Goal: Communication & Community: Share content

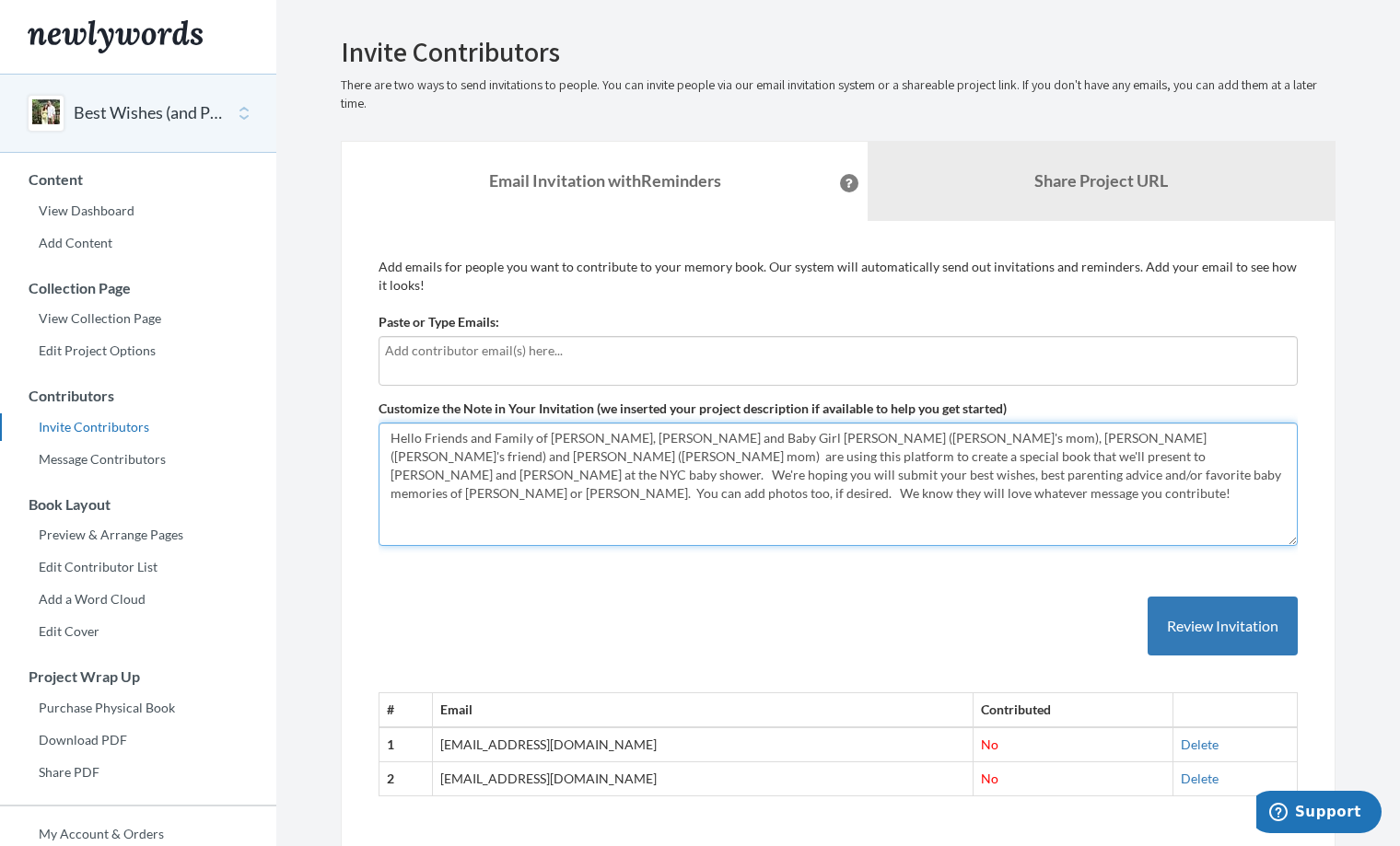
click at [624, 474] on textarea "Hello Friends and Family of Katie, Alden and Baby Girl Ewing, Pattie (Katie's m…" at bounding box center [838, 484] width 919 height 124
click at [775, 469] on textarea "Hello Friends and Family of Katie, Alden and Baby Girl Ewing, Pattie (Katie's m…" at bounding box center [838, 484] width 919 height 124
drag, startPoint x: 978, startPoint y: 471, endPoint x: 934, endPoint y: 471, distance: 44.0
click at [934, 471] on textarea "Hello Friends and Family of Katie, Alden and Baby Girl Ewing, Pattie (Katie's m…" at bounding box center [838, 484] width 919 height 124
click at [963, 474] on textarea "Hello Friends and Family of Katie, Alden and Baby Girl Ewing, Pattie (Katie's m…" at bounding box center [838, 484] width 919 height 124
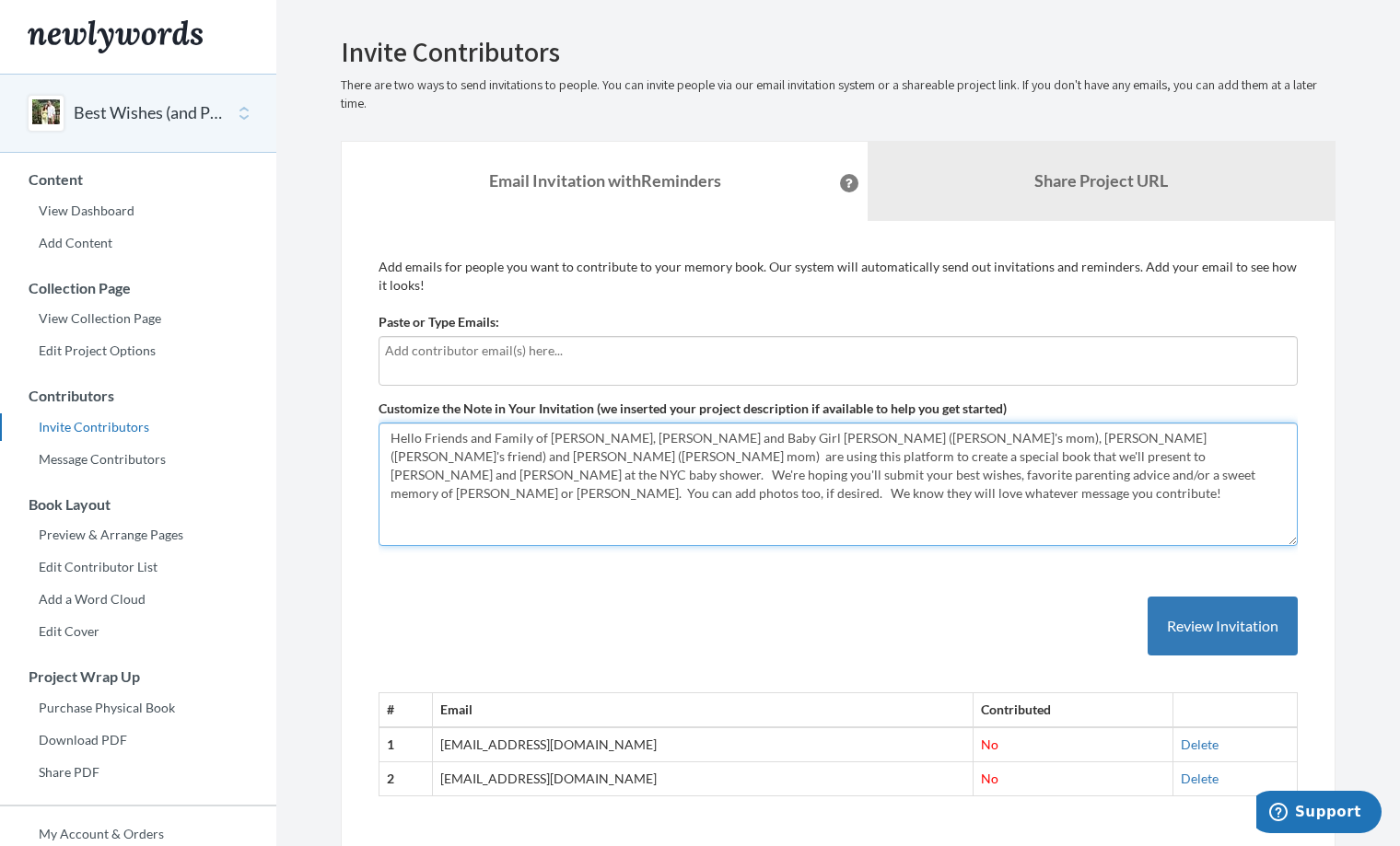
click at [1045, 474] on textarea "Hello Friends and Family of Katie, Alden and Baby Girl Ewing, Pattie (Katie's m…" at bounding box center [838, 484] width 919 height 124
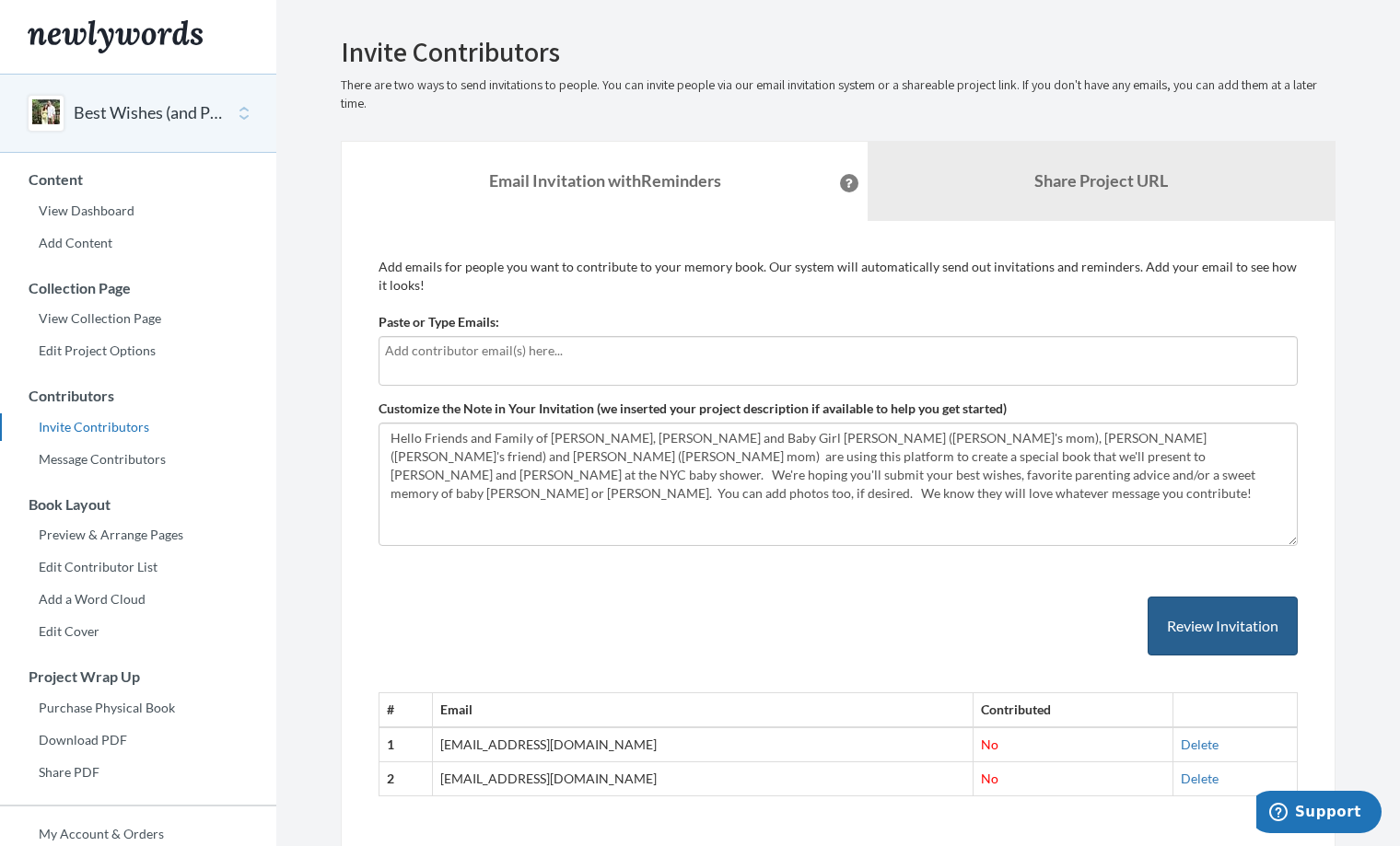
click at [1186, 628] on button "Review Invitation" at bounding box center [1223, 627] width 150 height 60
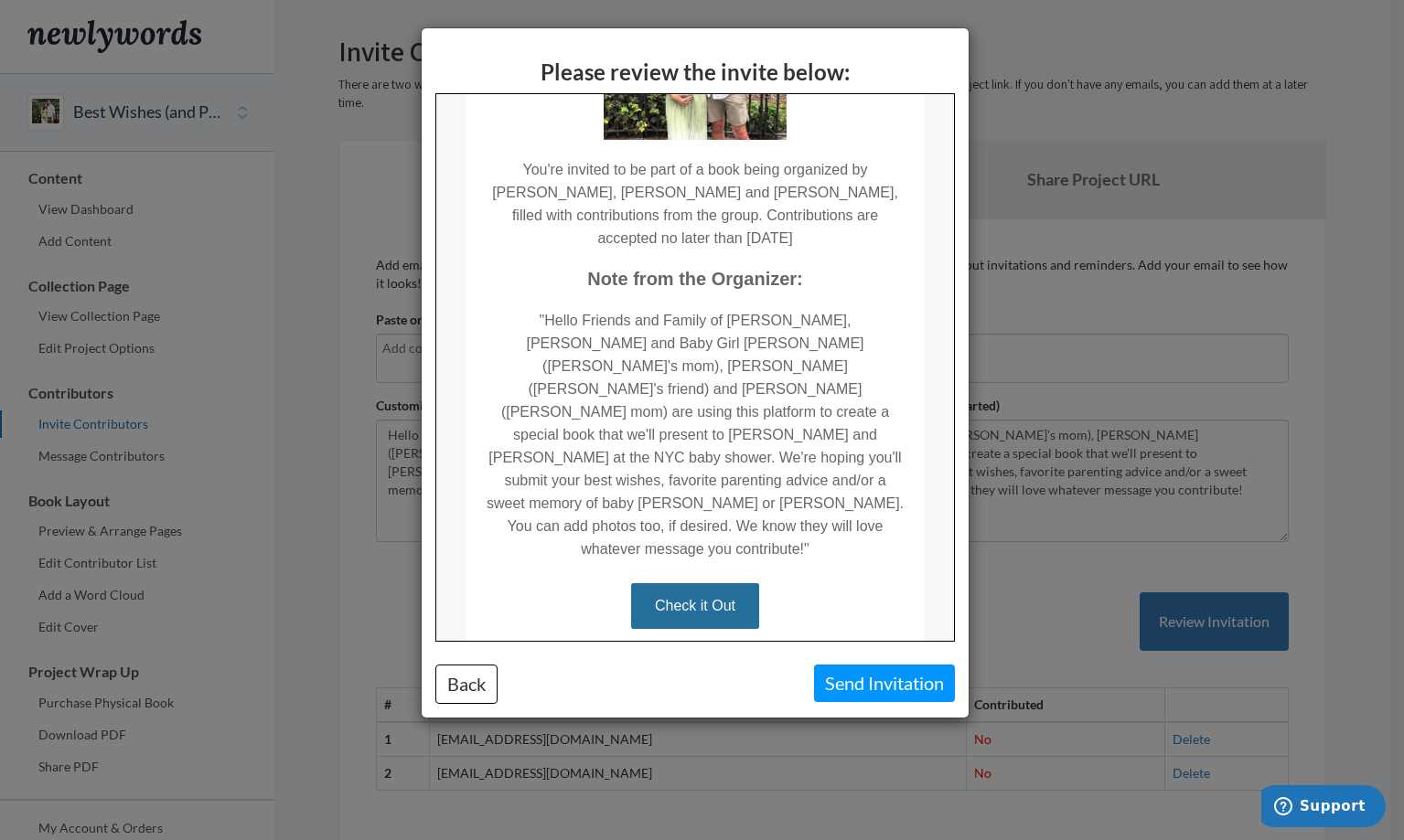
scroll to position [236, 0]
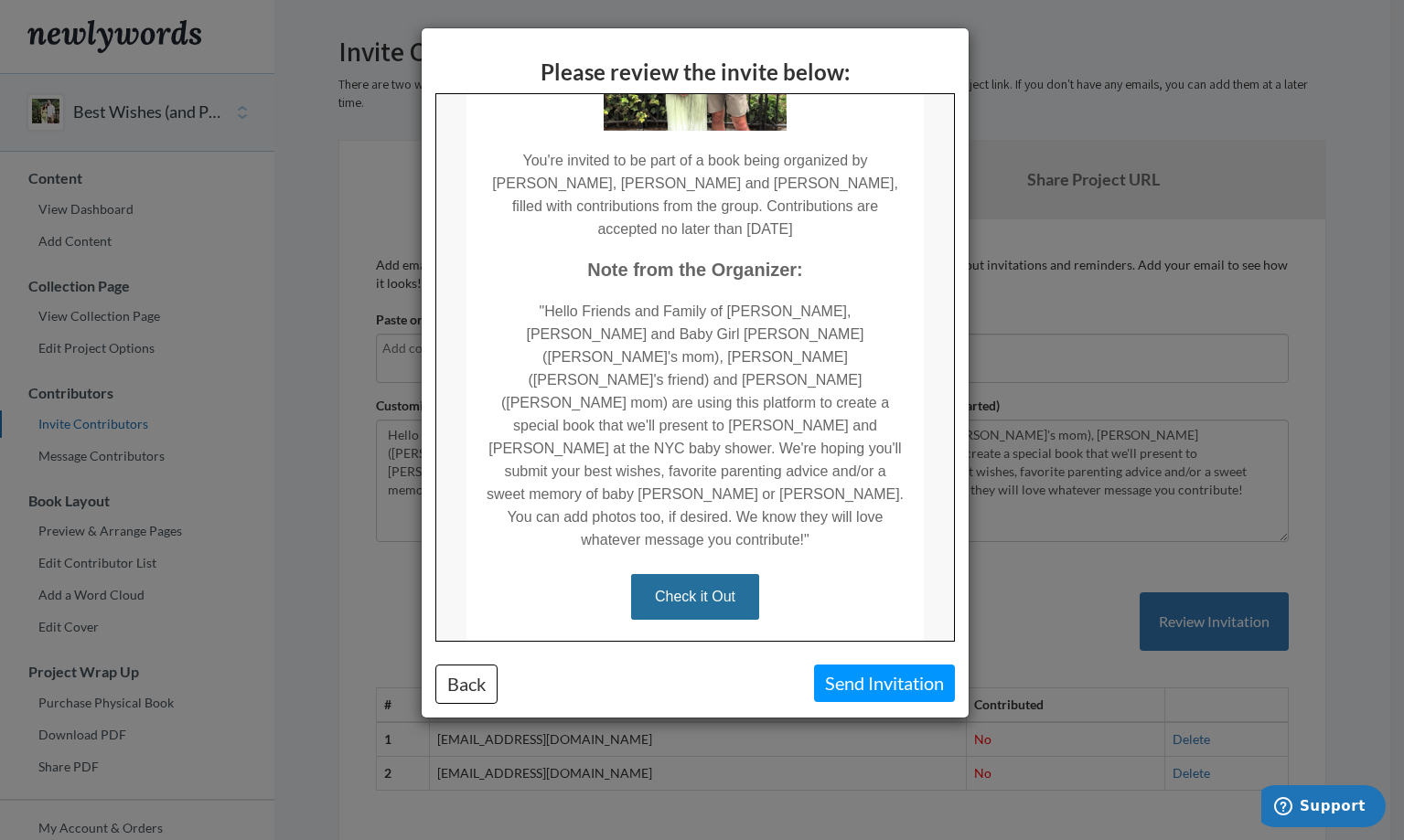
click at [1108, 314] on div "Please review the invite below: Back Send Invitation" at bounding box center [702, 420] width 1404 height 840
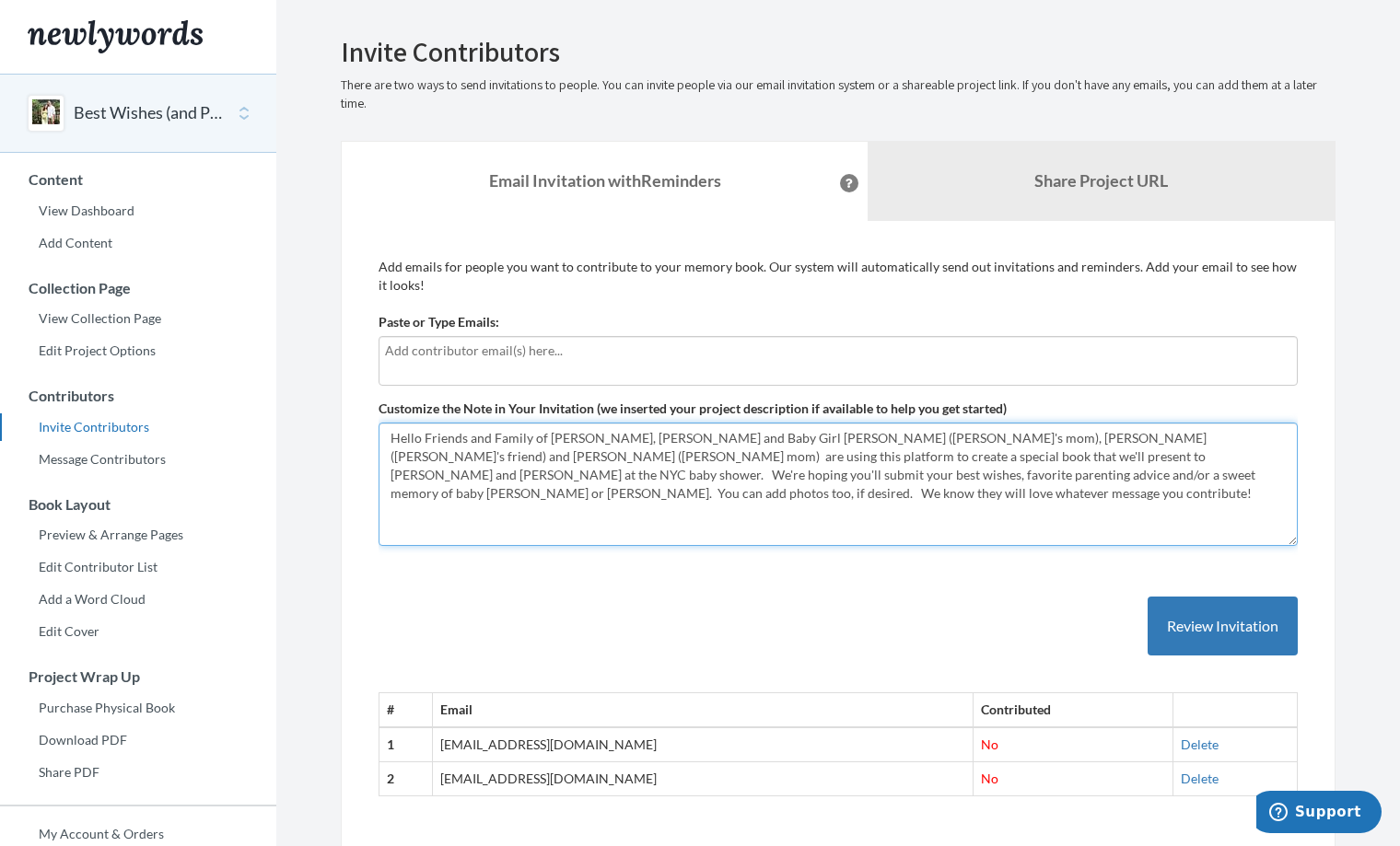
drag, startPoint x: 1226, startPoint y: 457, endPoint x: 1138, endPoint y: 460, distance: 88.1
click at [1138, 460] on textarea "Hello Friends and Family of Katie, Alden and Baby Girl Ewing, Pattie (Katie's m…" at bounding box center [838, 484] width 919 height 124
click at [624, 489] on textarea "Hello Friends and Family of Katie, Alden and Baby Girl Ewing, Pattie (Katie's m…" at bounding box center [838, 484] width 919 height 124
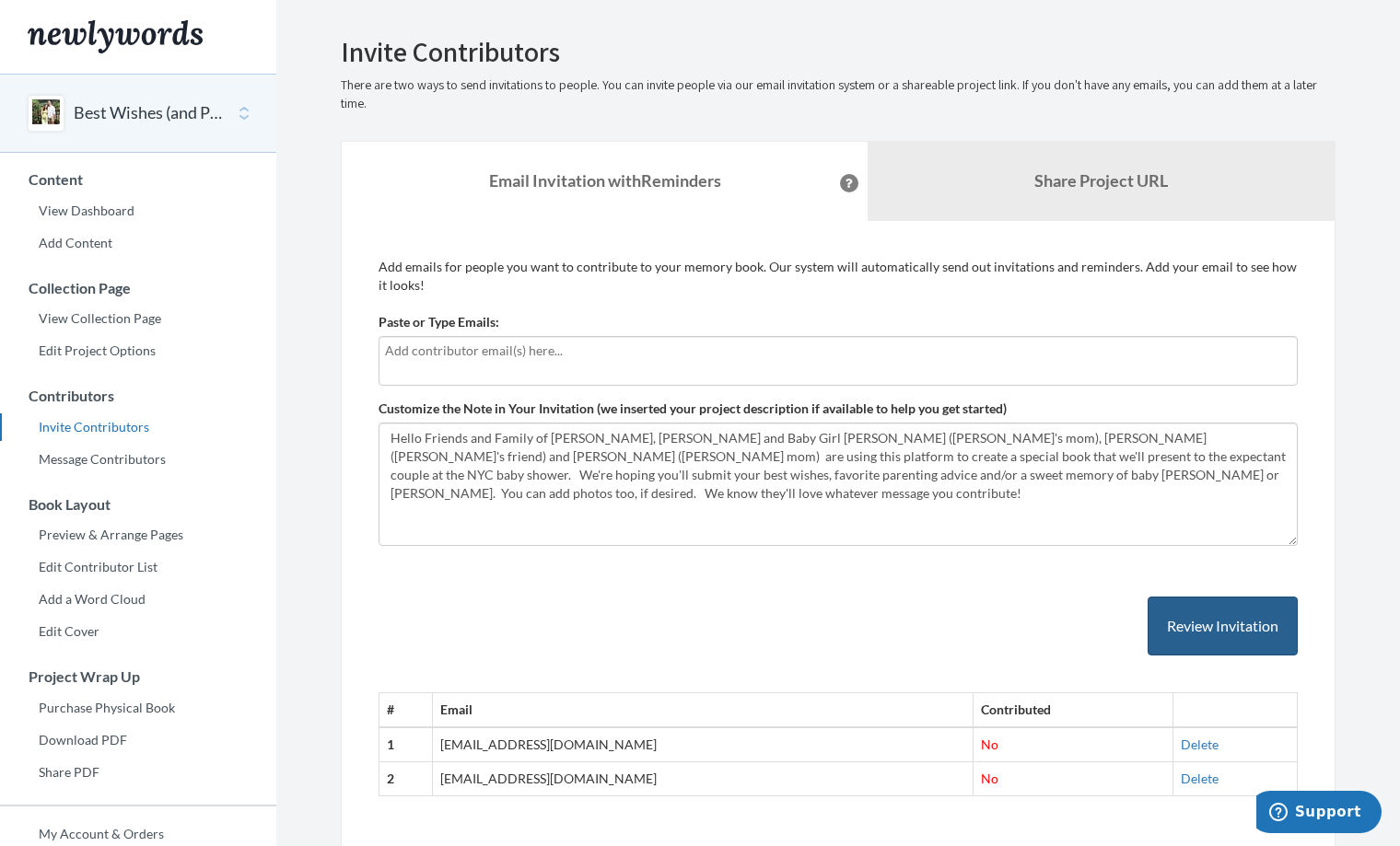
click at [1199, 618] on button "Review Invitation" at bounding box center [1223, 627] width 150 height 60
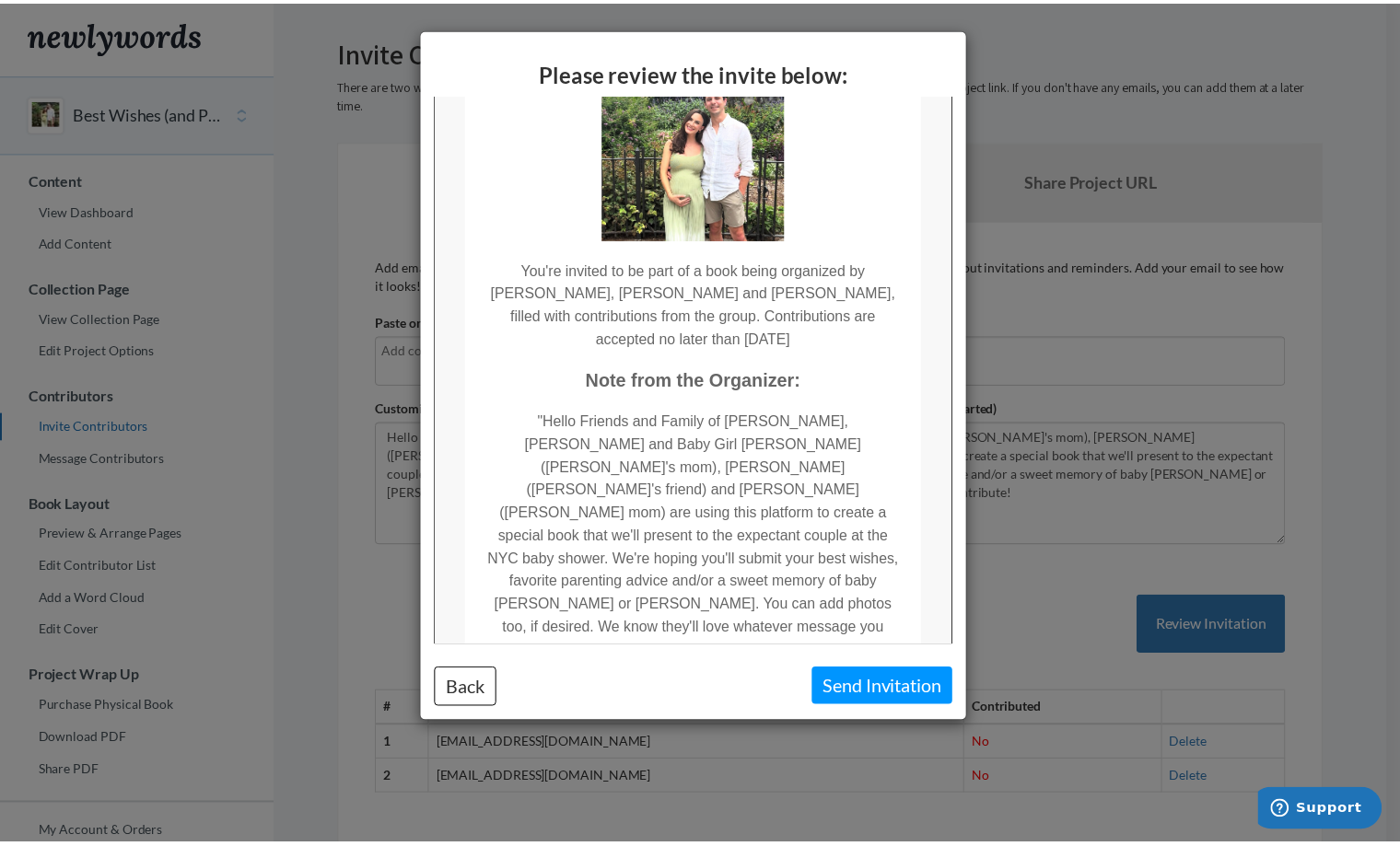
scroll to position [138, 0]
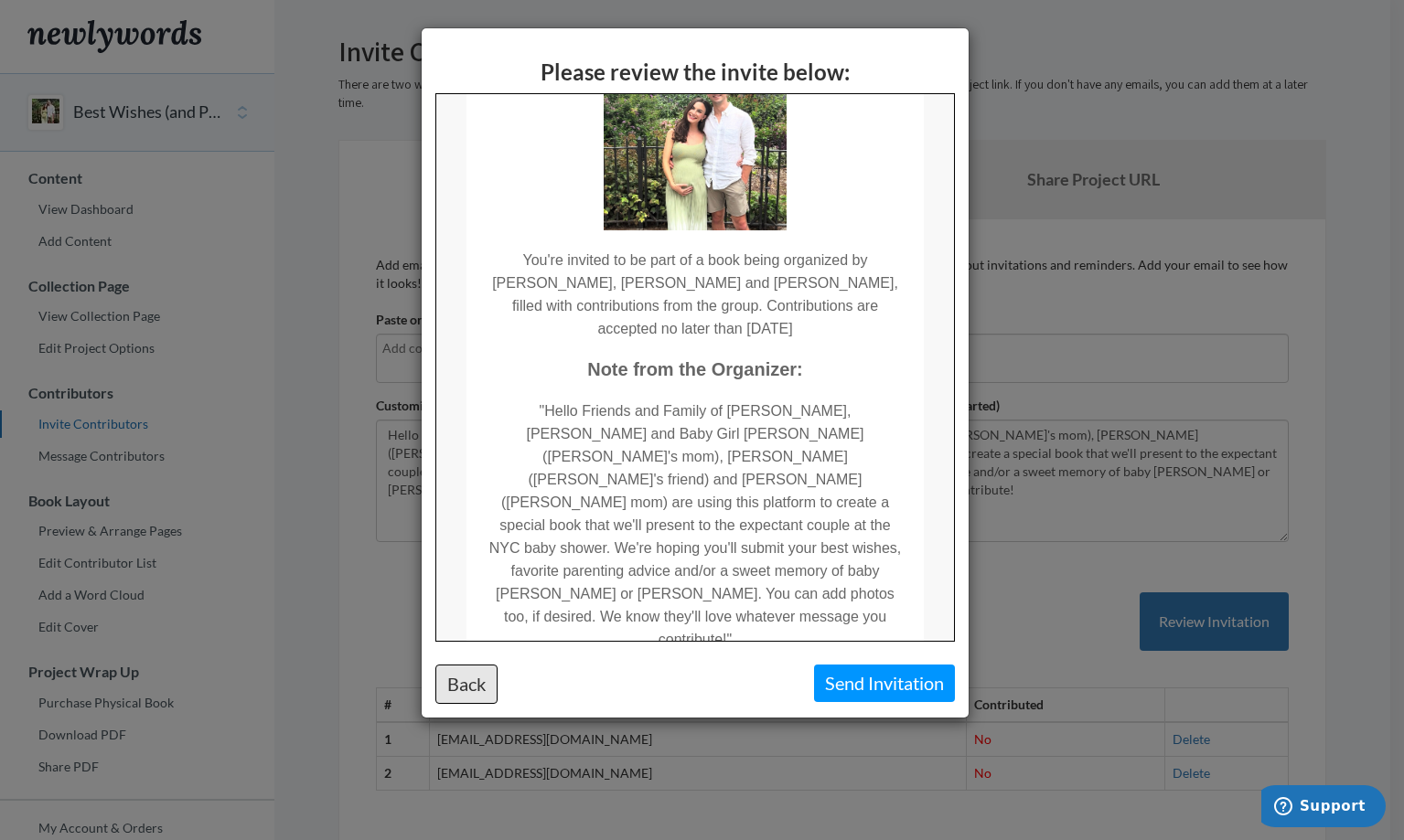
click at [475, 675] on button "Back" at bounding box center [465, 684] width 62 height 39
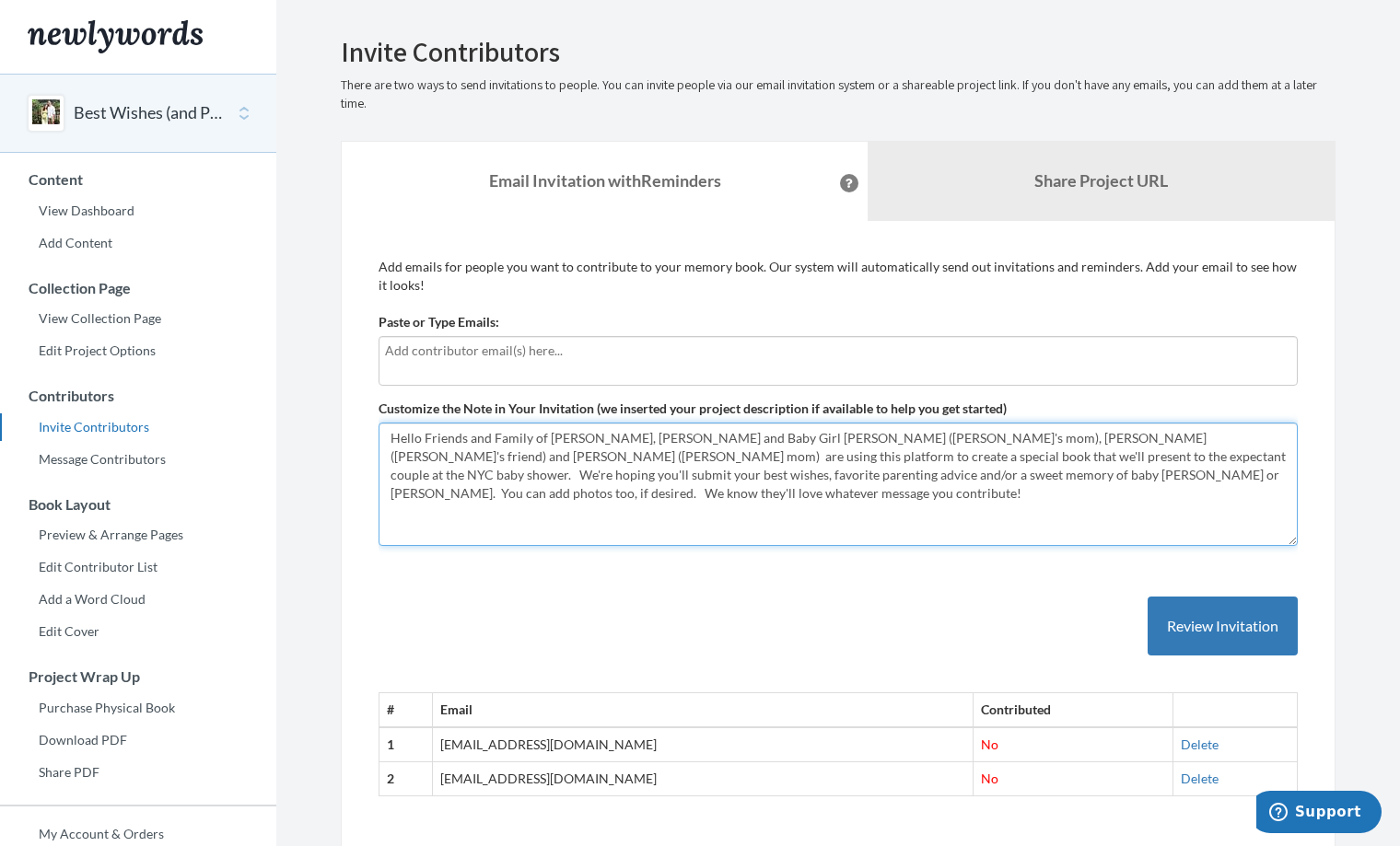
click at [423, 457] on textarea "Hello Friends and Family of Katie, Alden and Baby Girl Ewing, Pattie (Katie's m…" at bounding box center [838, 484] width 919 height 124
click at [540, 523] on textarea "Hello Friends and Family of Katie, Alden and Baby Girl Ewing, Pattie (Katie's m…" at bounding box center [838, 484] width 919 height 124
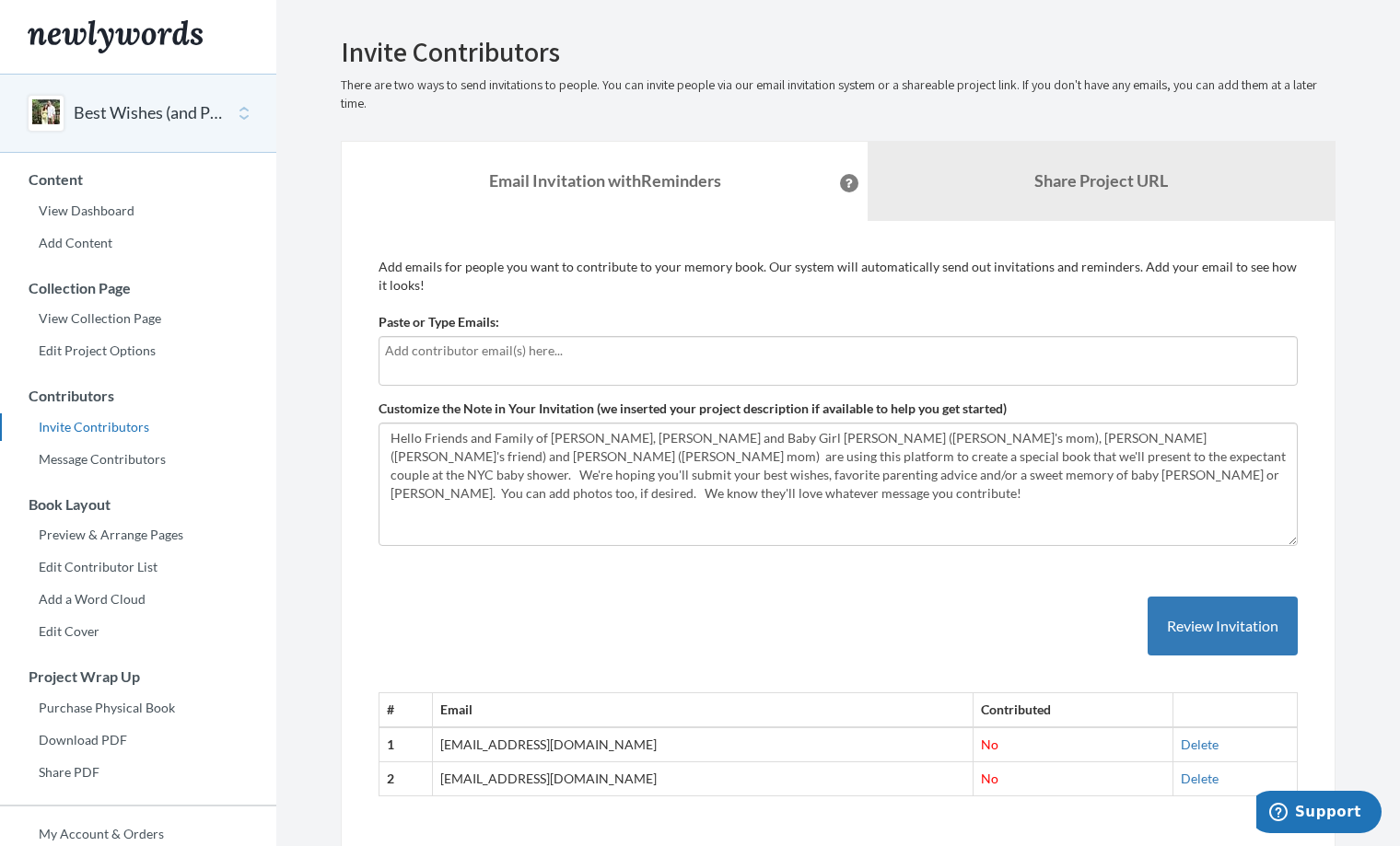
click at [555, 634] on div "# Email Contributed 1 wynnsenning@gmail.com No Delete 2 alexanderewing1@gmail.c…" at bounding box center [838, 678] width 919 height 237
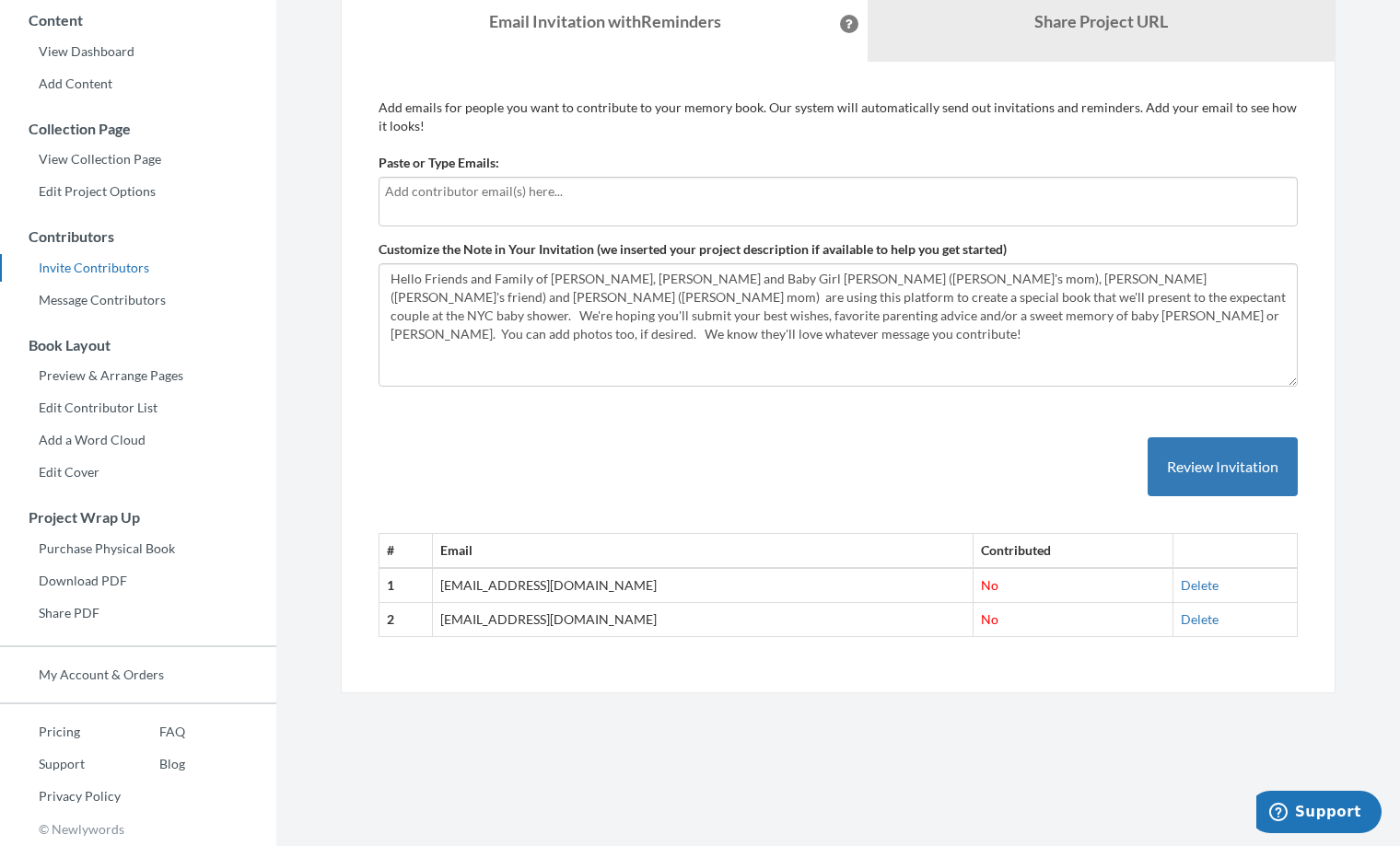
scroll to position [158, 0]
click at [1203, 471] on button "Review Invitation" at bounding box center [1223, 467] width 150 height 60
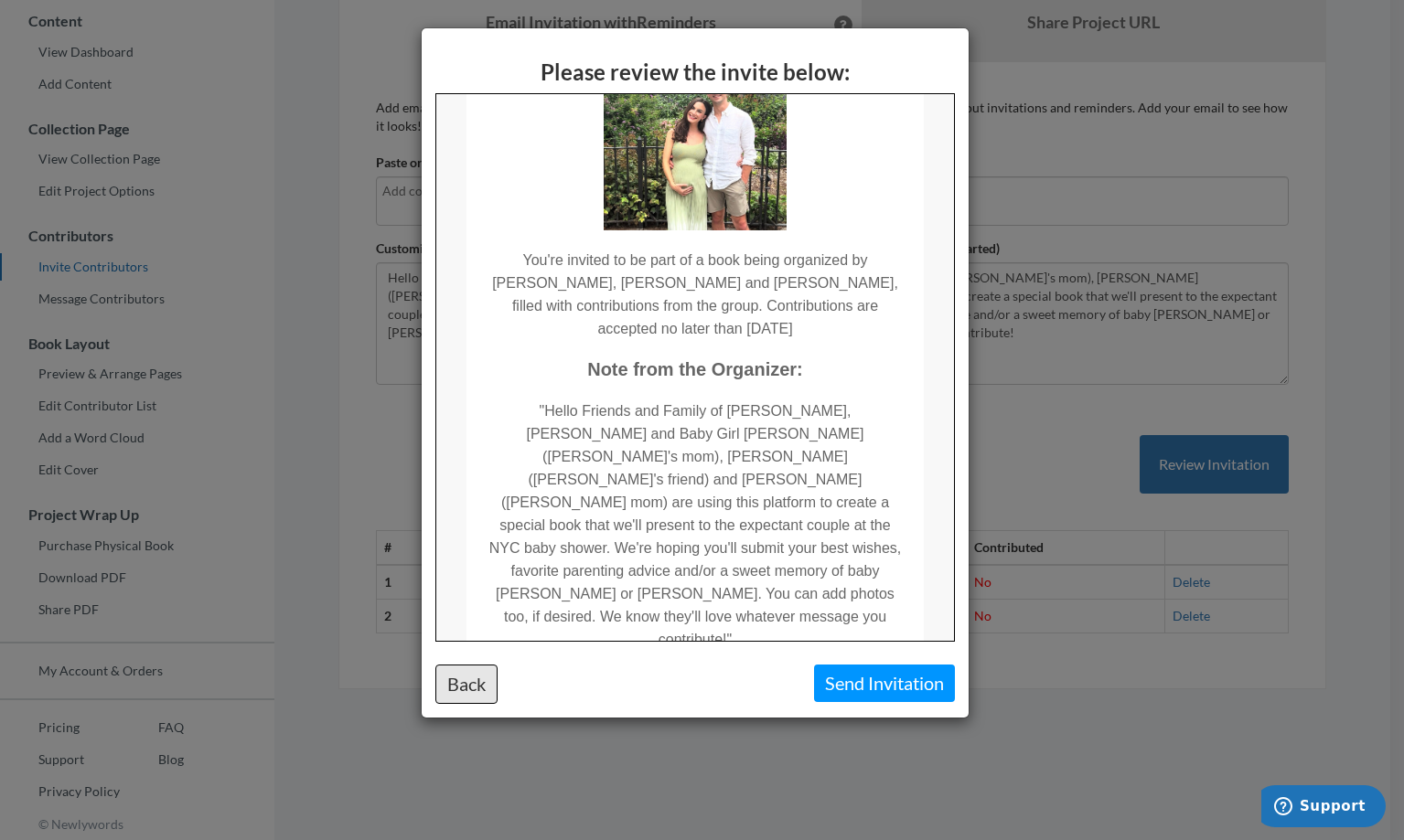
click at [474, 686] on button "Back" at bounding box center [465, 684] width 62 height 39
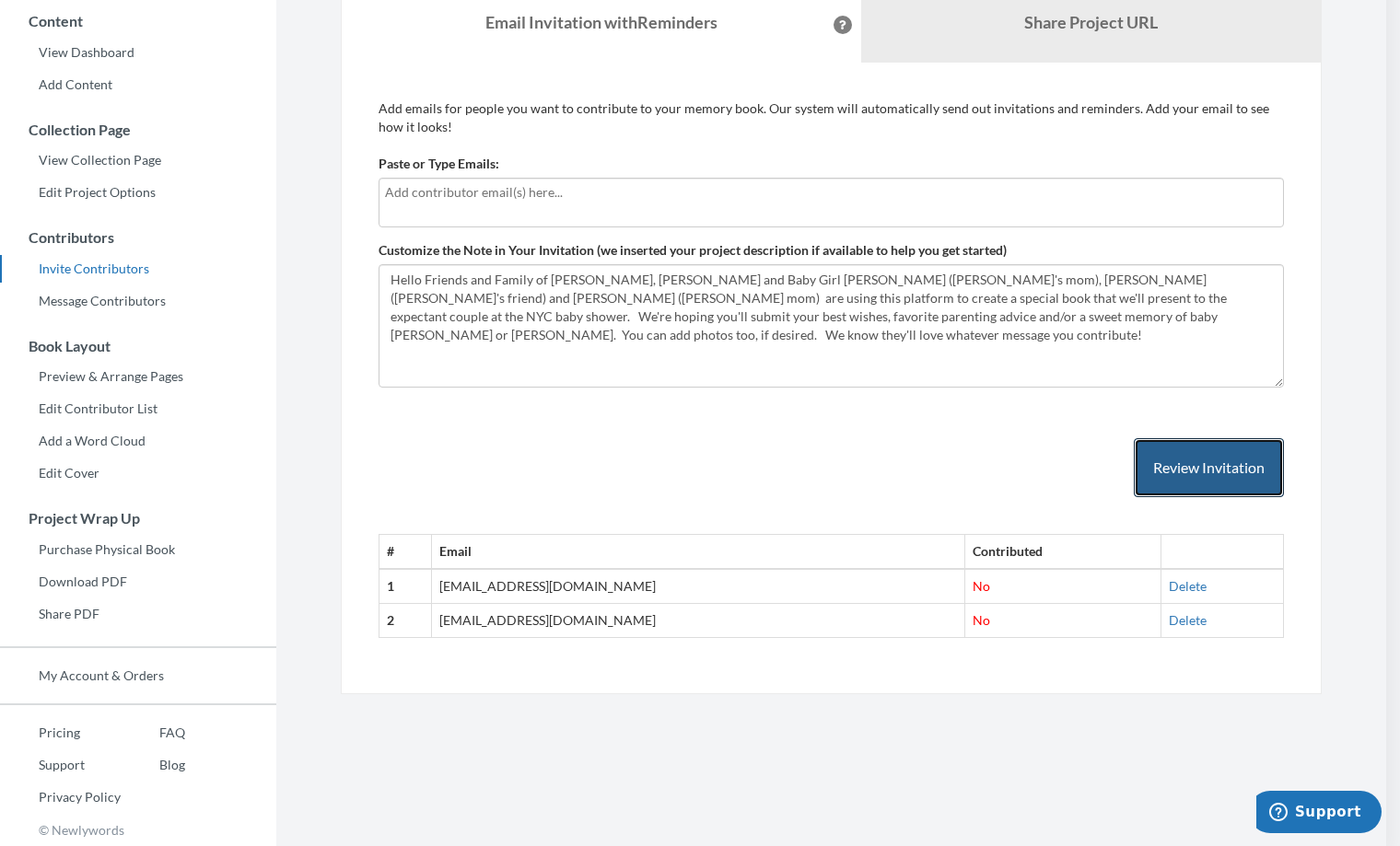
scroll to position [0, 0]
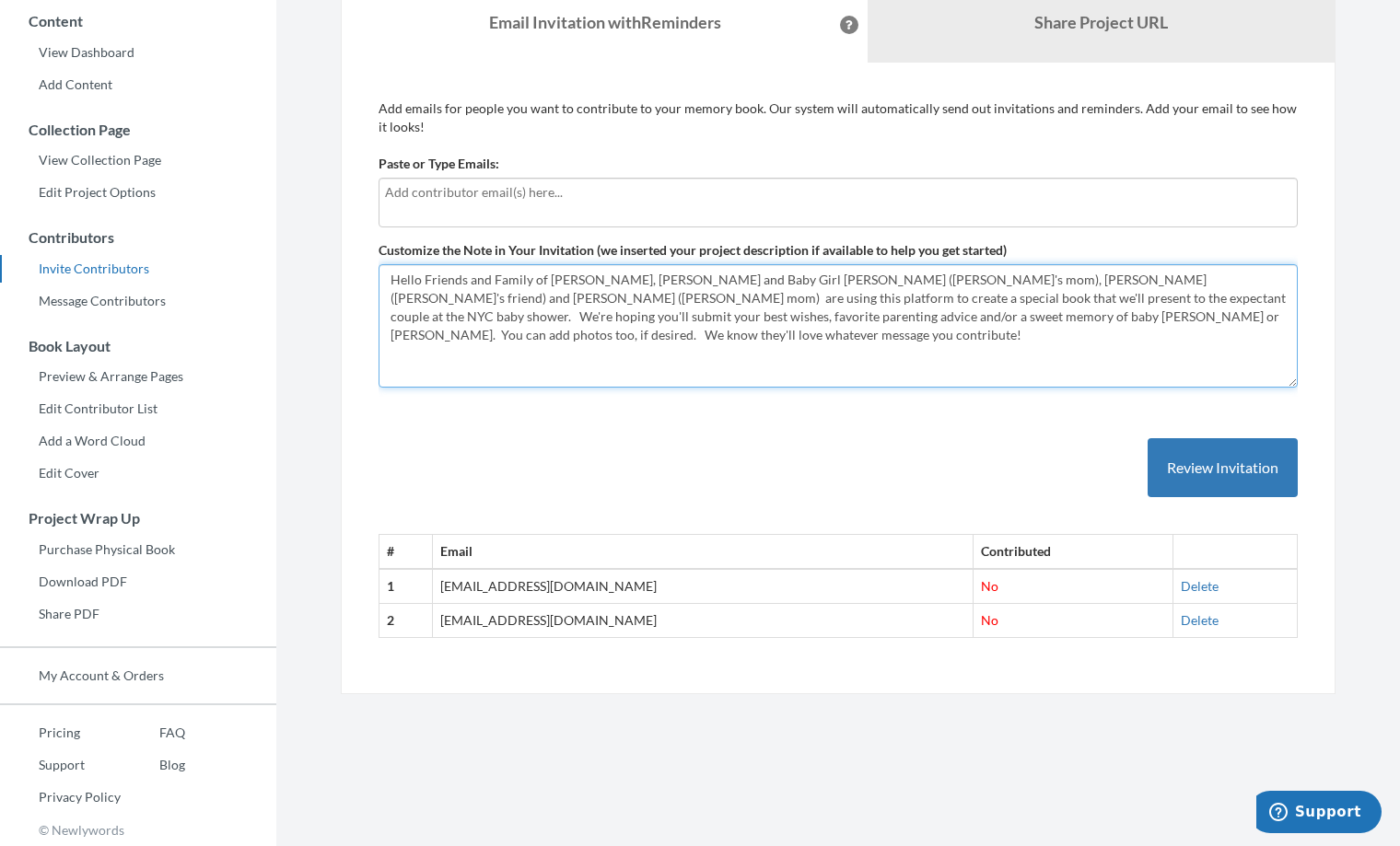
click at [820, 317] on textarea "Hello Friends and Family of Katie, Alden and Baby Girl Ewing, Pattie (Katie's m…" at bounding box center [838, 325] width 919 height 124
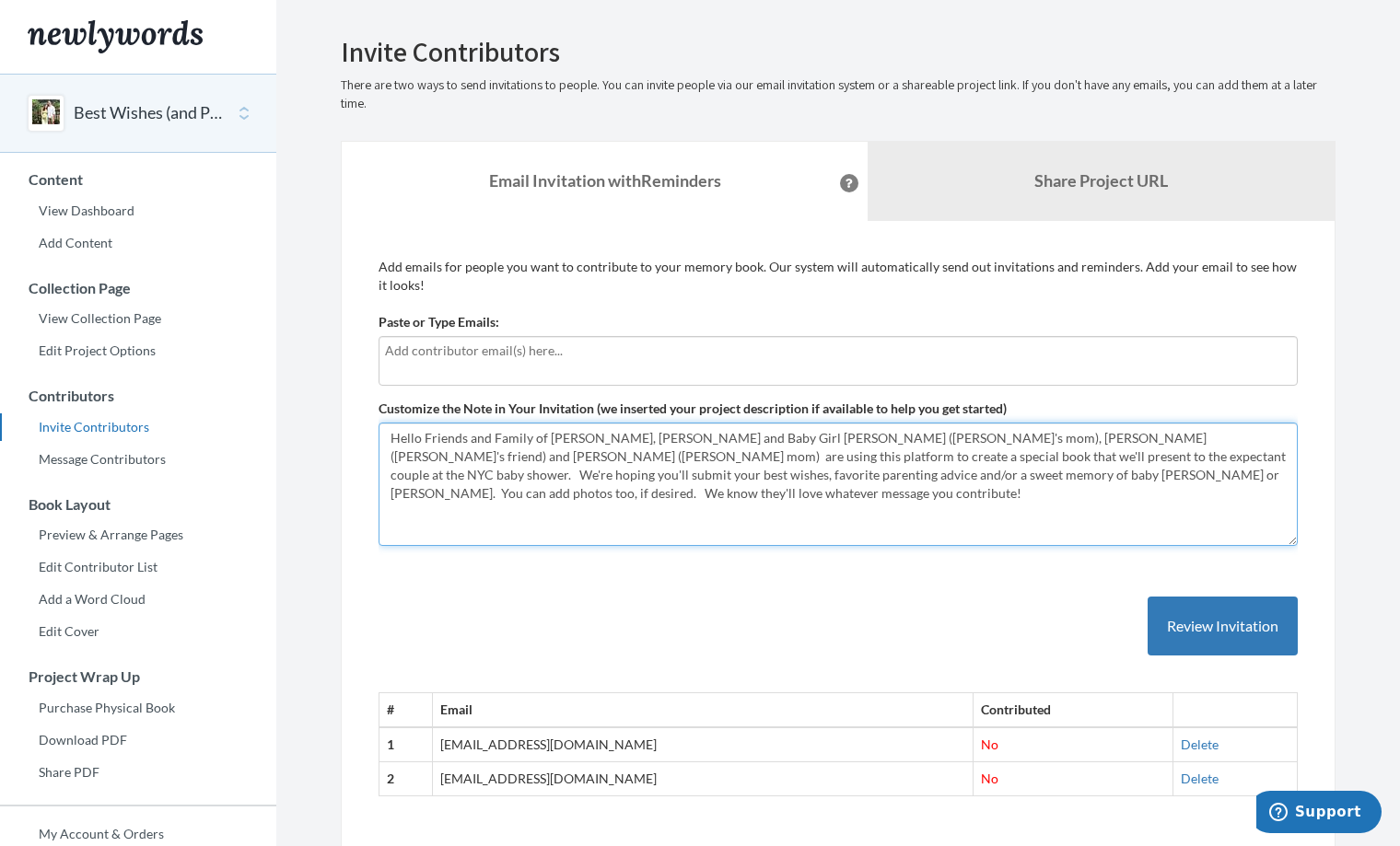
click at [417, 454] on textarea "Hello Friends and Family of Katie, Alden and Baby Girl Ewing, Pattie (Katie's m…" at bounding box center [838, 484] width 919 height 124
type textarea "Hello Friends and Family of Katie, Alden and Baby Girl Ewing, Patti (Katie's mo…"
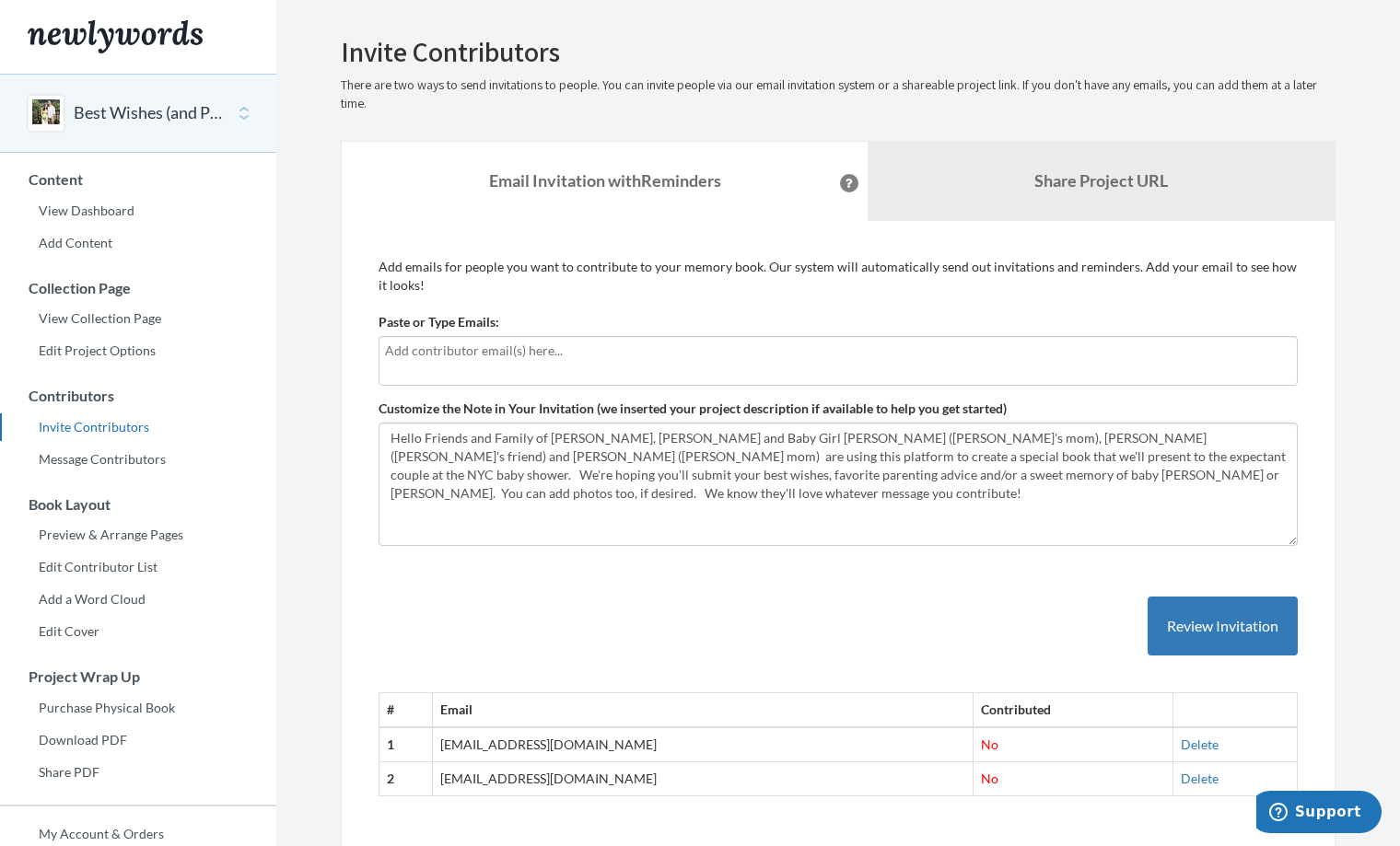
click at [619, 626] on div "# Email Contributed 1 wynnsenning@gmail.com No Delete 2 alexanderewing1@gmail.c…" at bounding box center [838, 678] width 919 height 237
click at [1182, 632] on button "Review Invitation" at bounding box center [1223, 627] width 150 height 60
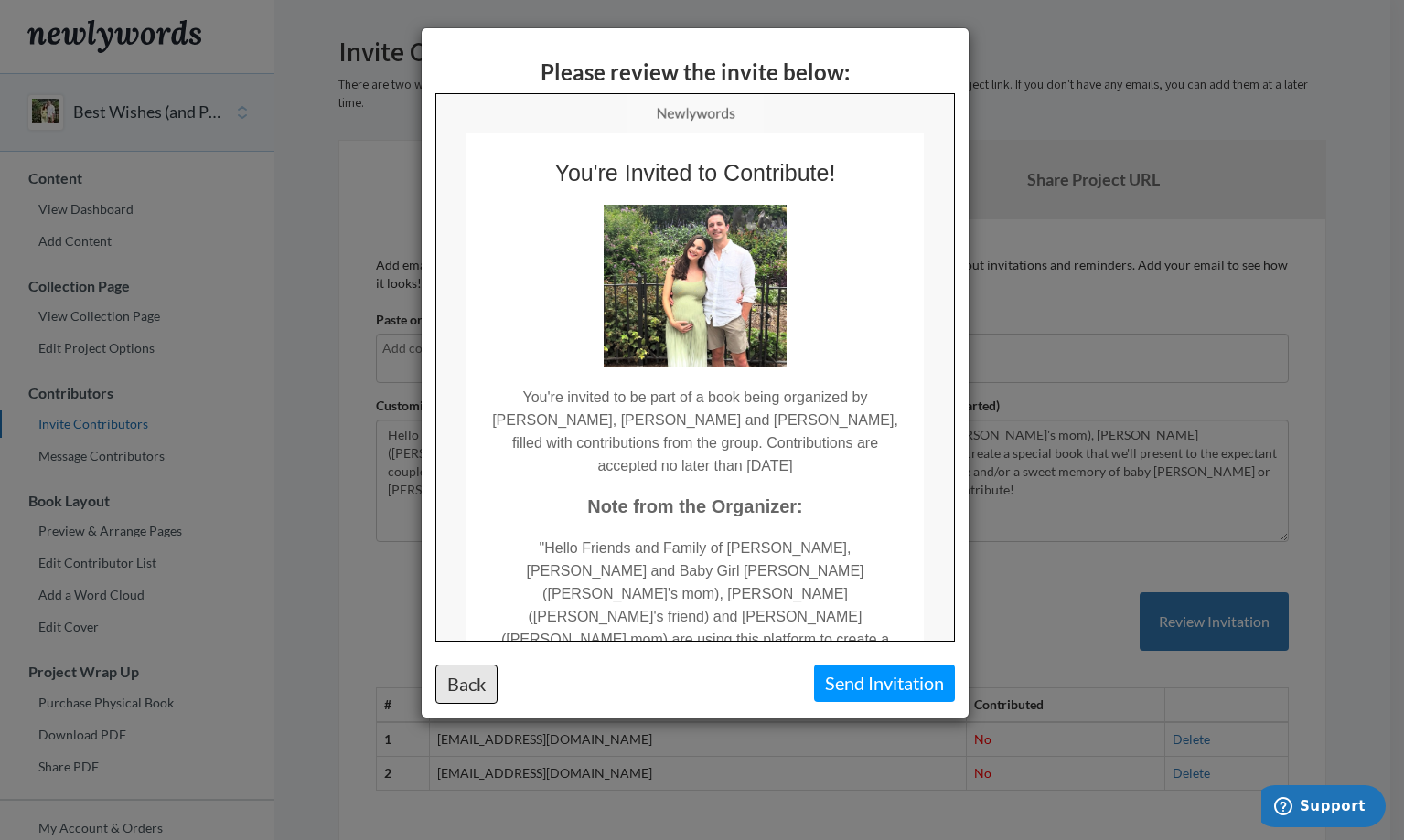
click at [478, 678] on button "Back" at bounding box center [465, 684] width 62 height 39
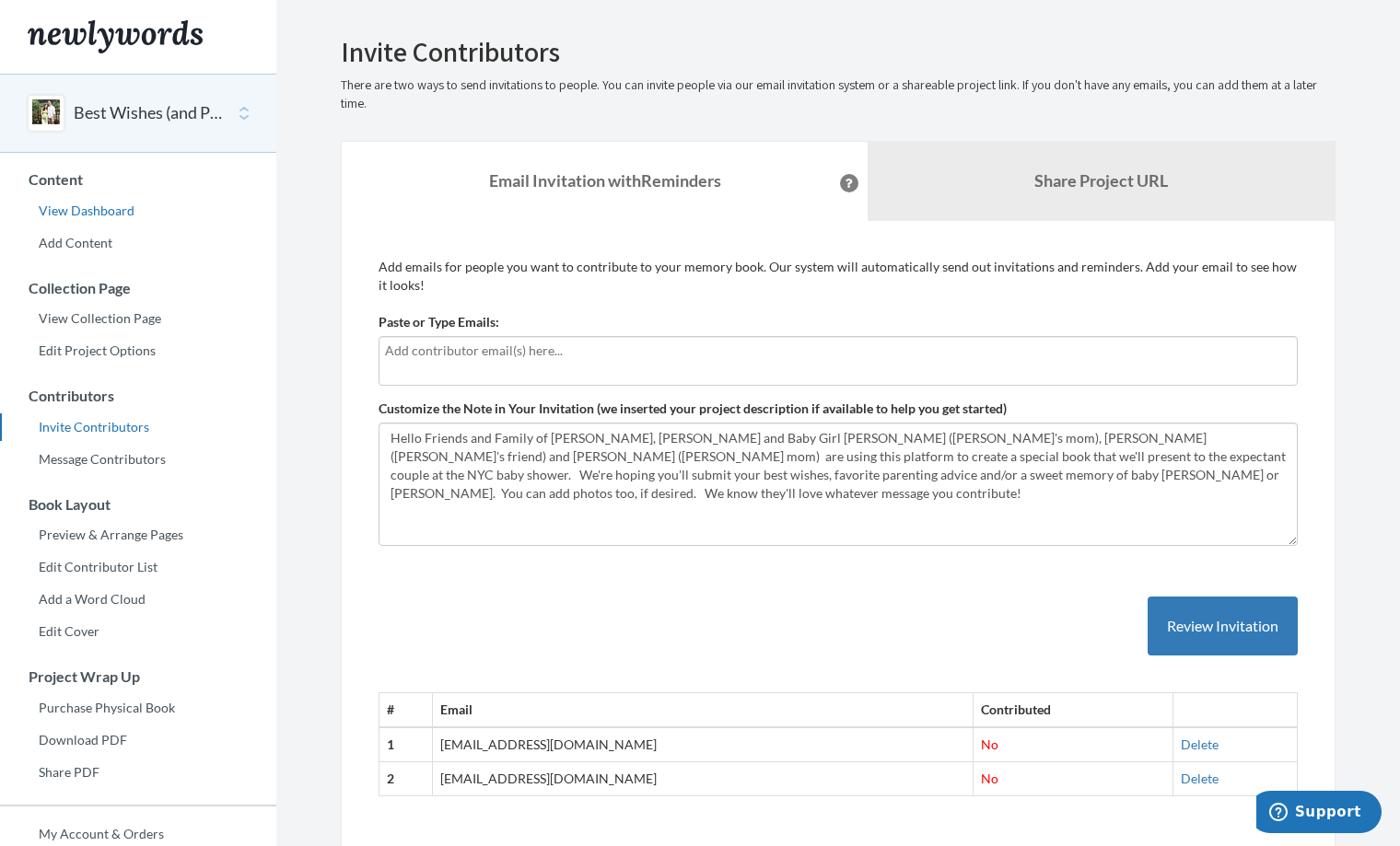
click at [113, 203] on link "View Dashboard" at bounding box center [137, 211] width 276 height 28
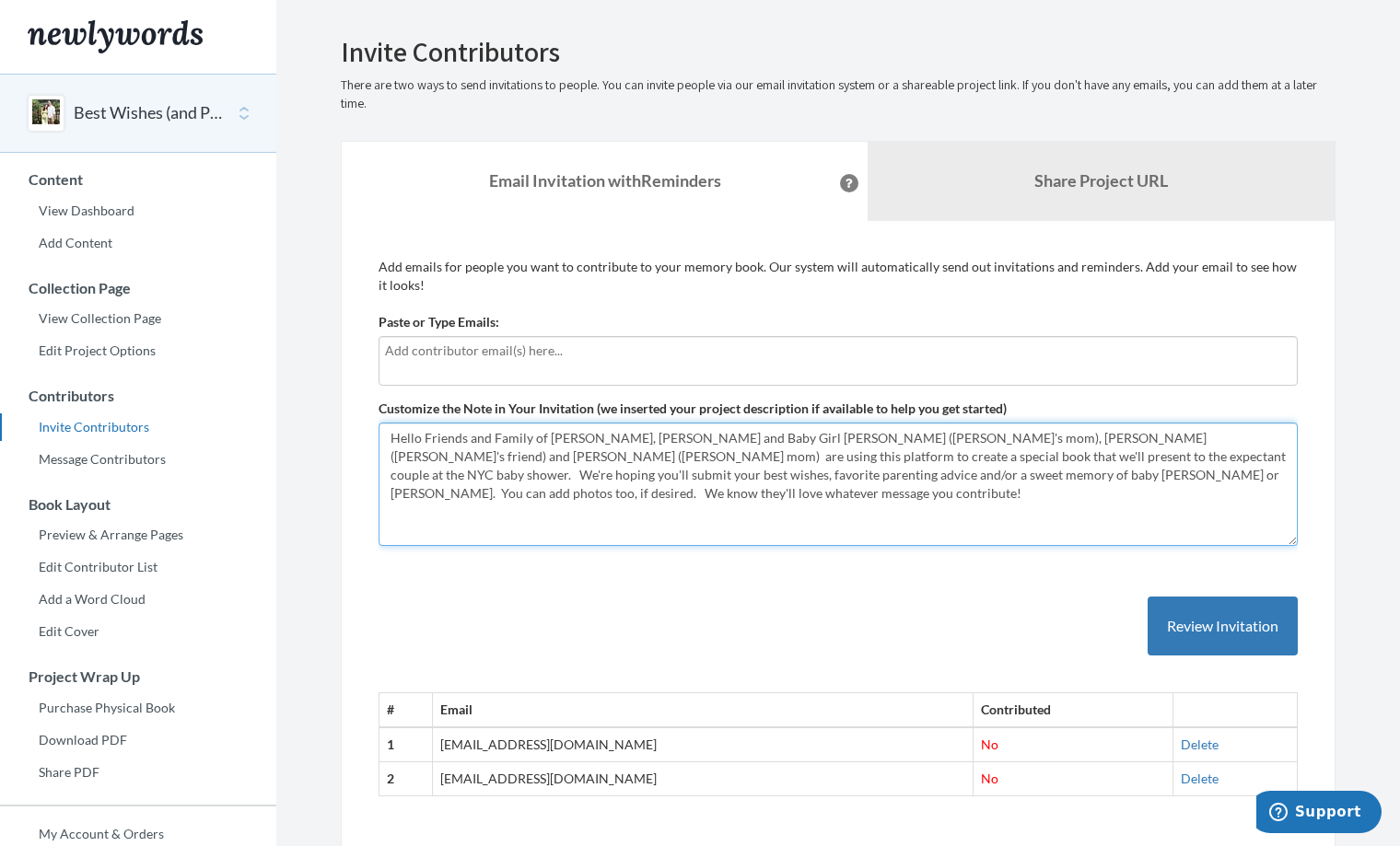
click at [949, 454] on textarea "Hello Friends and Family of Katie, Alden and Baby Girl Ewing, Patti (Katie's mo…" at bounding box center [838, 484] width 919 height 124
click at [942, 457] on textarea "Hello Friends and Family of Katie, Alden and Baby Girl Ewing, Patti (Katie's mo…" at bounding box center [838, 484] width 919 height 124
click at [973, 493] on textarea "Hello Friends and Family of Katie, Alden and Baby Girl Ewing, Patti (Katie's mo…" at bounding box center [838, 484] width 919 height 124
drag, startPoint x: 631, startPoint y: 472, endPoint x: 396, endPoint y: 478, distance: 235.1
click at [396, 478] on textarea "Hello Friends and Family of Katie, Alden and Baby Girl Ewing, Patti (Katie's mo…" at bounding box center [838, 484] width 919 height 124
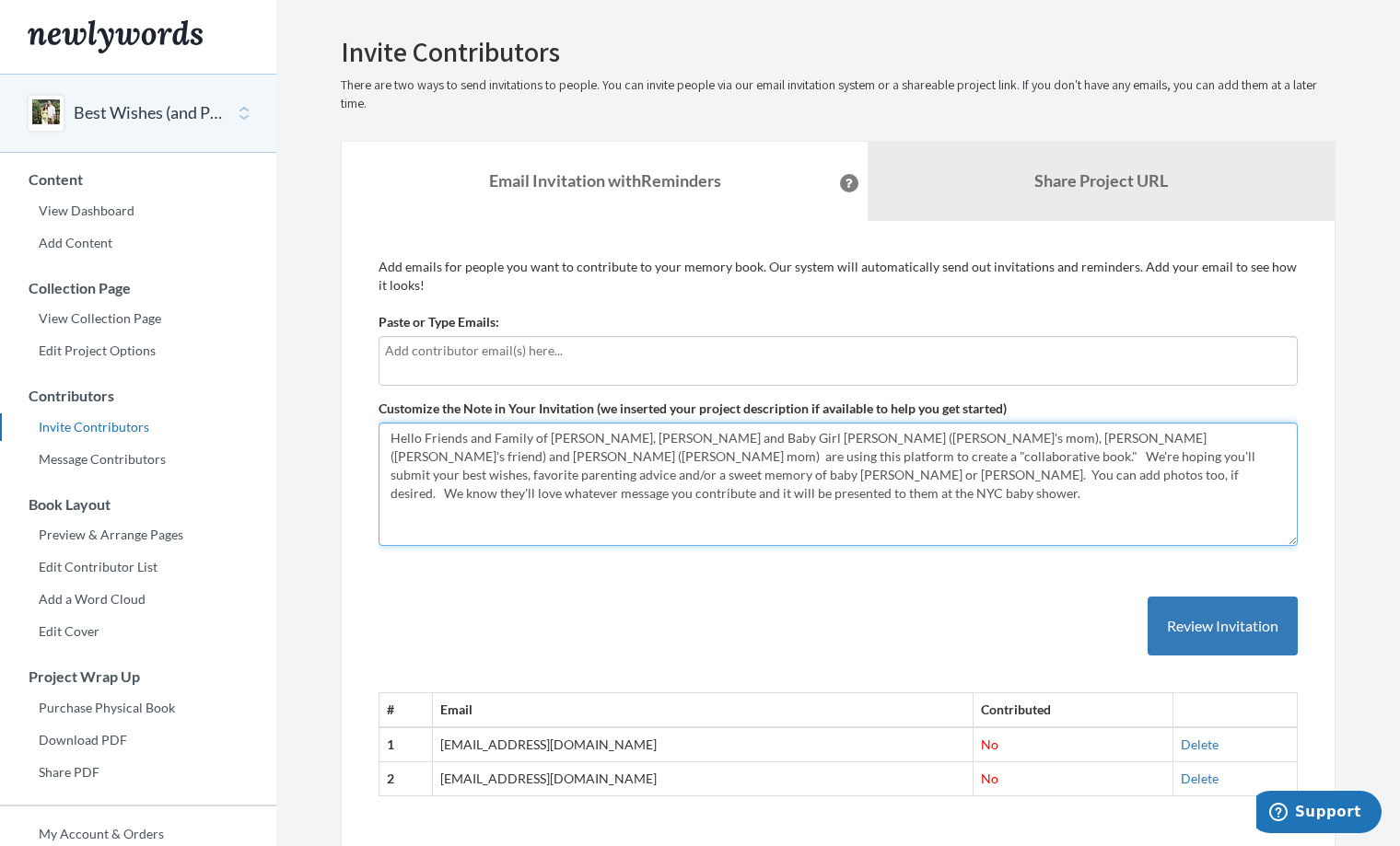
click at [510, 492] on textarea "Hello Friends and Family of Katie, Alden and Baby Girl Ewing, Patti (Katie's mo…" at bounding box center [838, 484] width 919 height 124
type textarea "Hello Friends and Family of [PERSON_NAME], [PERSON_NAME] and Baby Girl [PERSON_…"
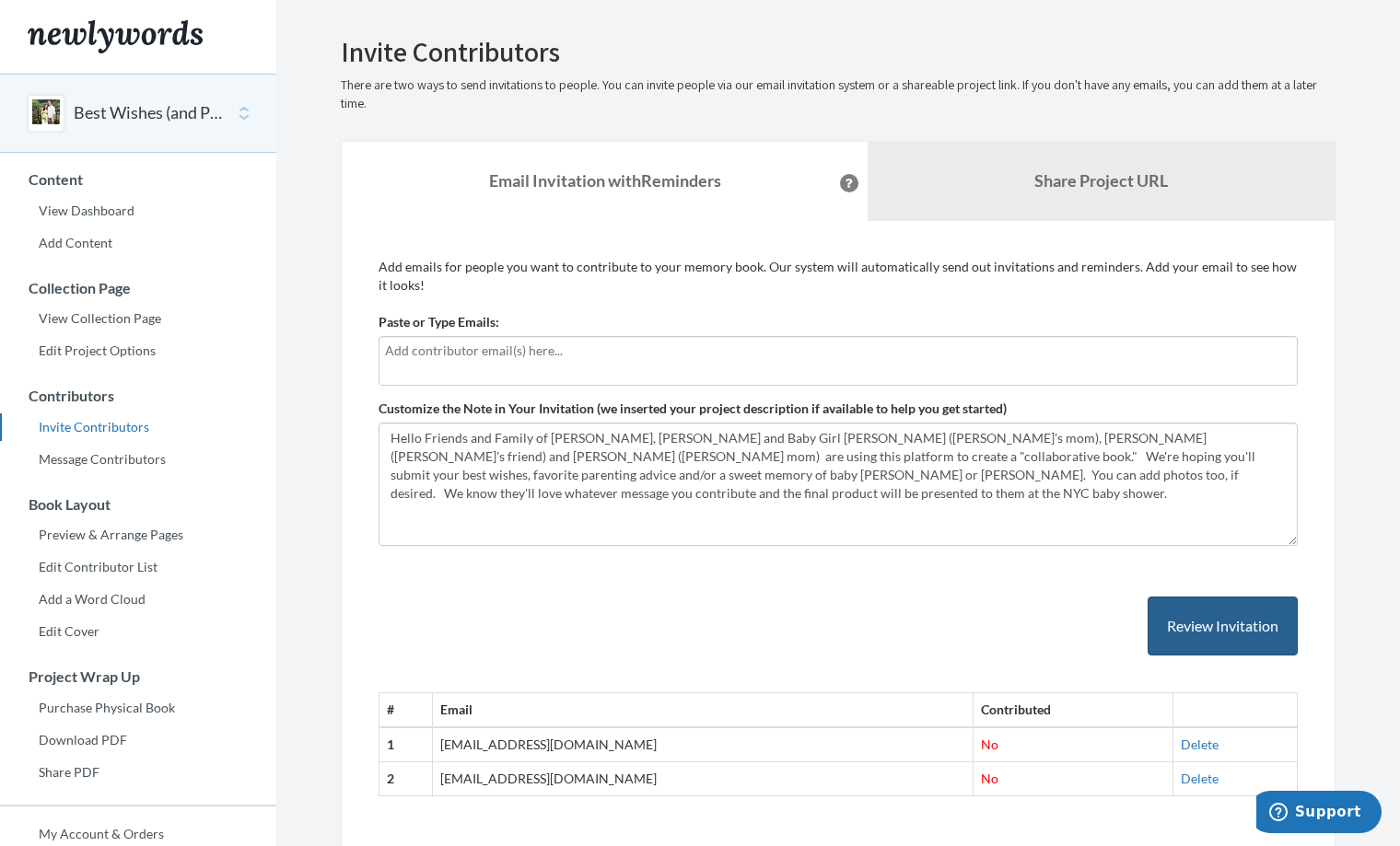
click at [1218, 626] on button "Review Invitation" at bounding box center [1223, 627] width 150 height 60
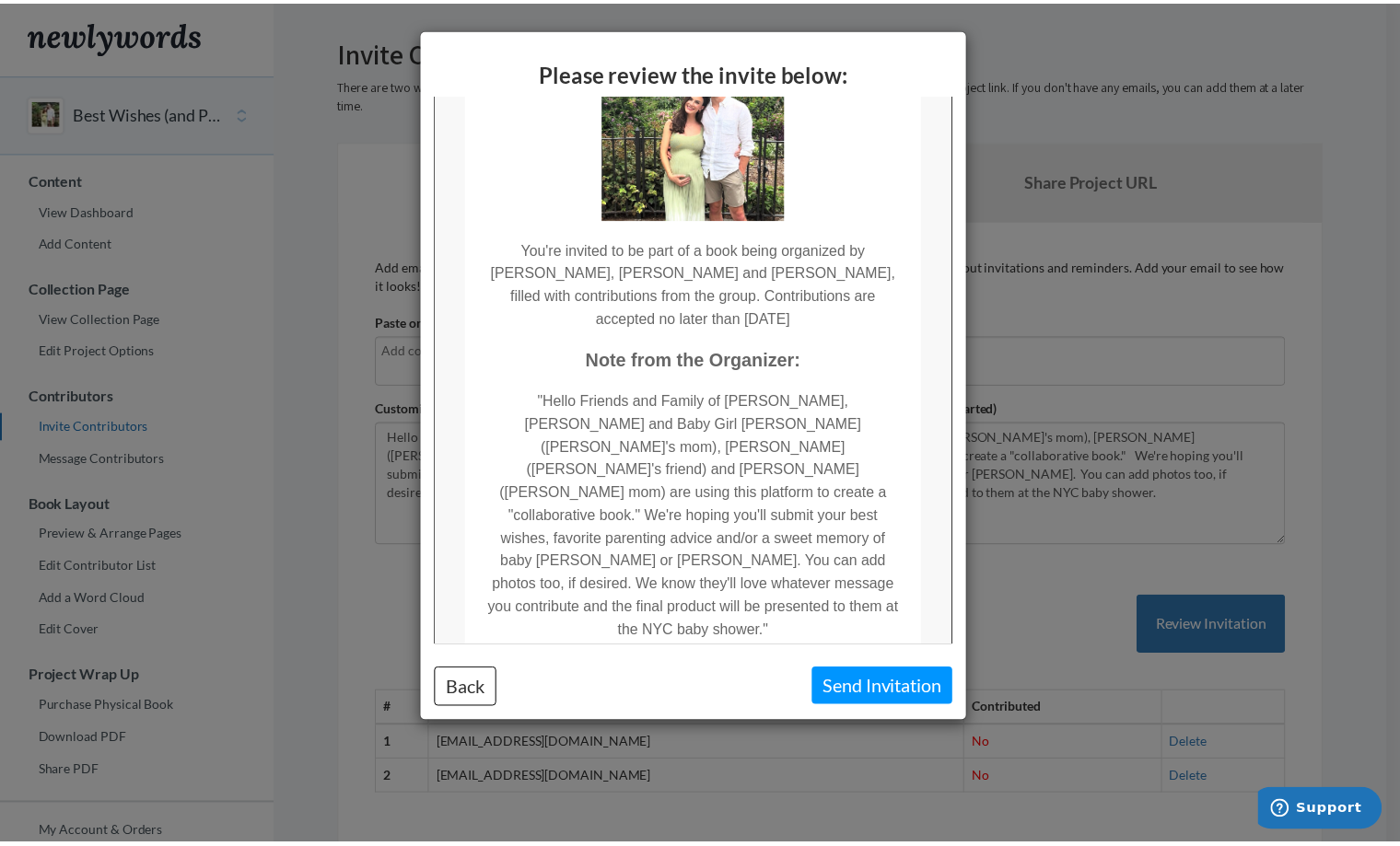
scroll to position [194, 0]
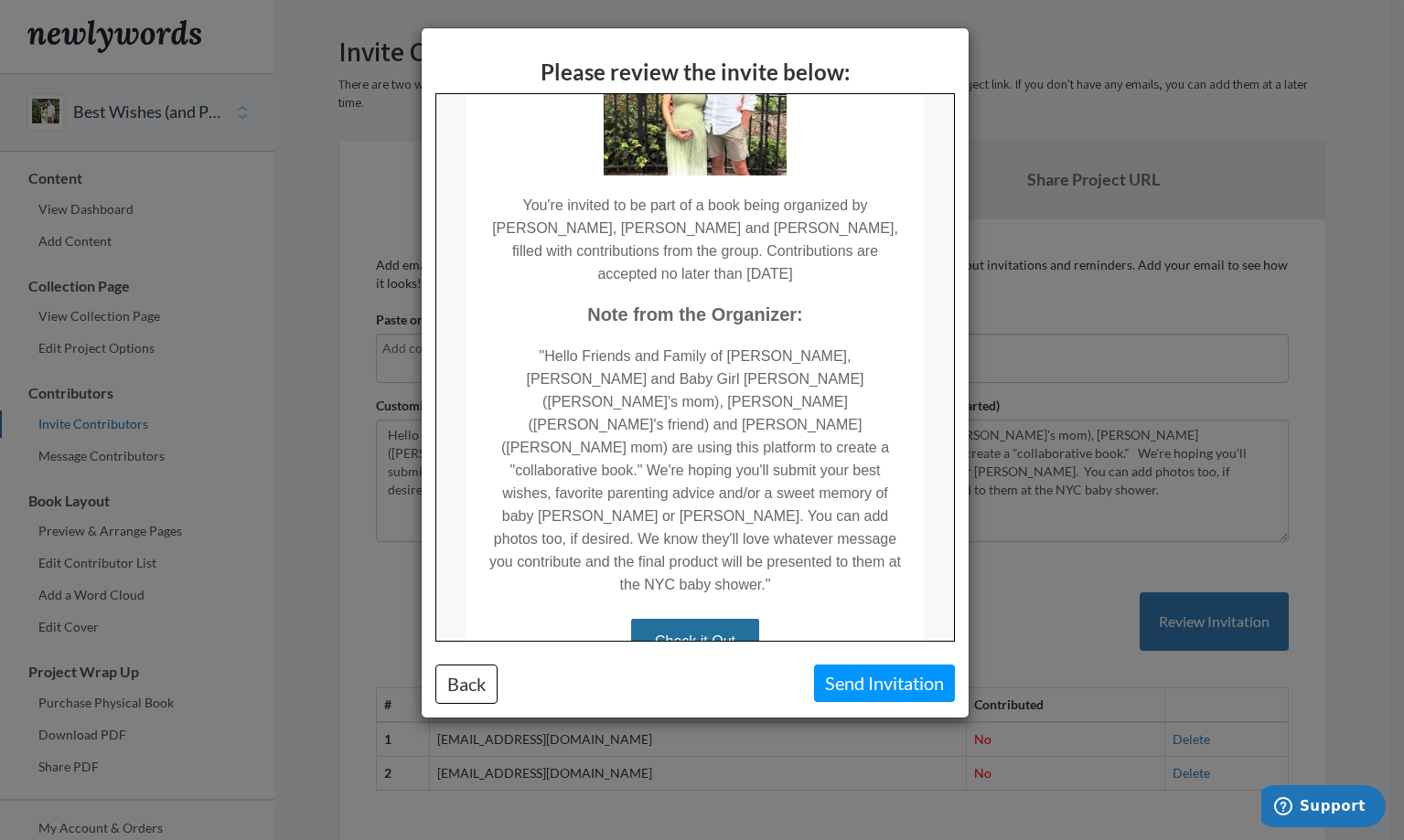
click at [1100, 321] on div "Please review the invite below: Back Send Invitation" at bounding box center [702, 420] width 1404 height 840
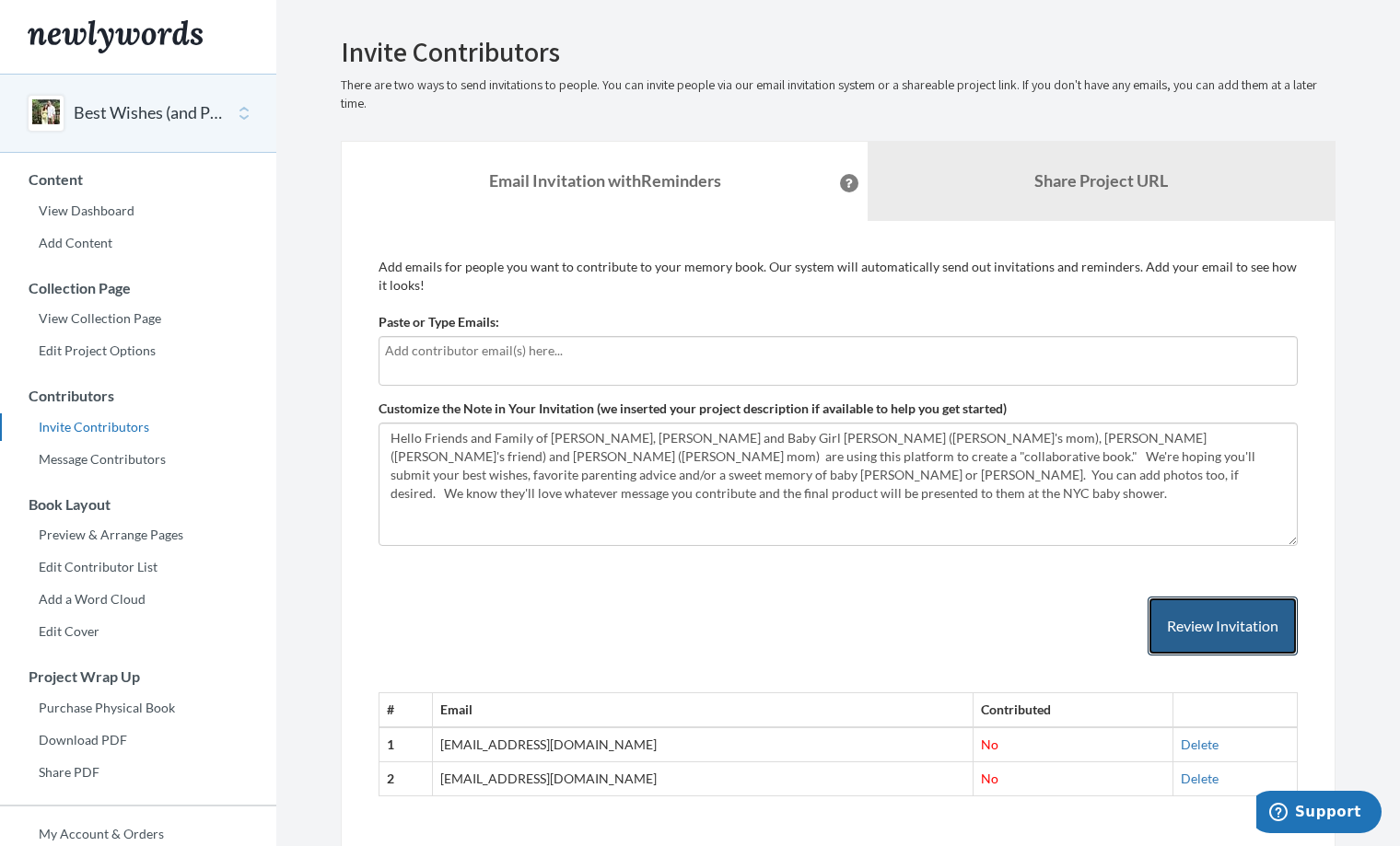
scroll to position [0, 0]
click at [136, 316] on link "View Collection Page" at bounding box center [137, 318] width 276 height 28
click at [1189, 627] on button "Review Invitation" at bounding box center [1223, 627] width 150 height 60
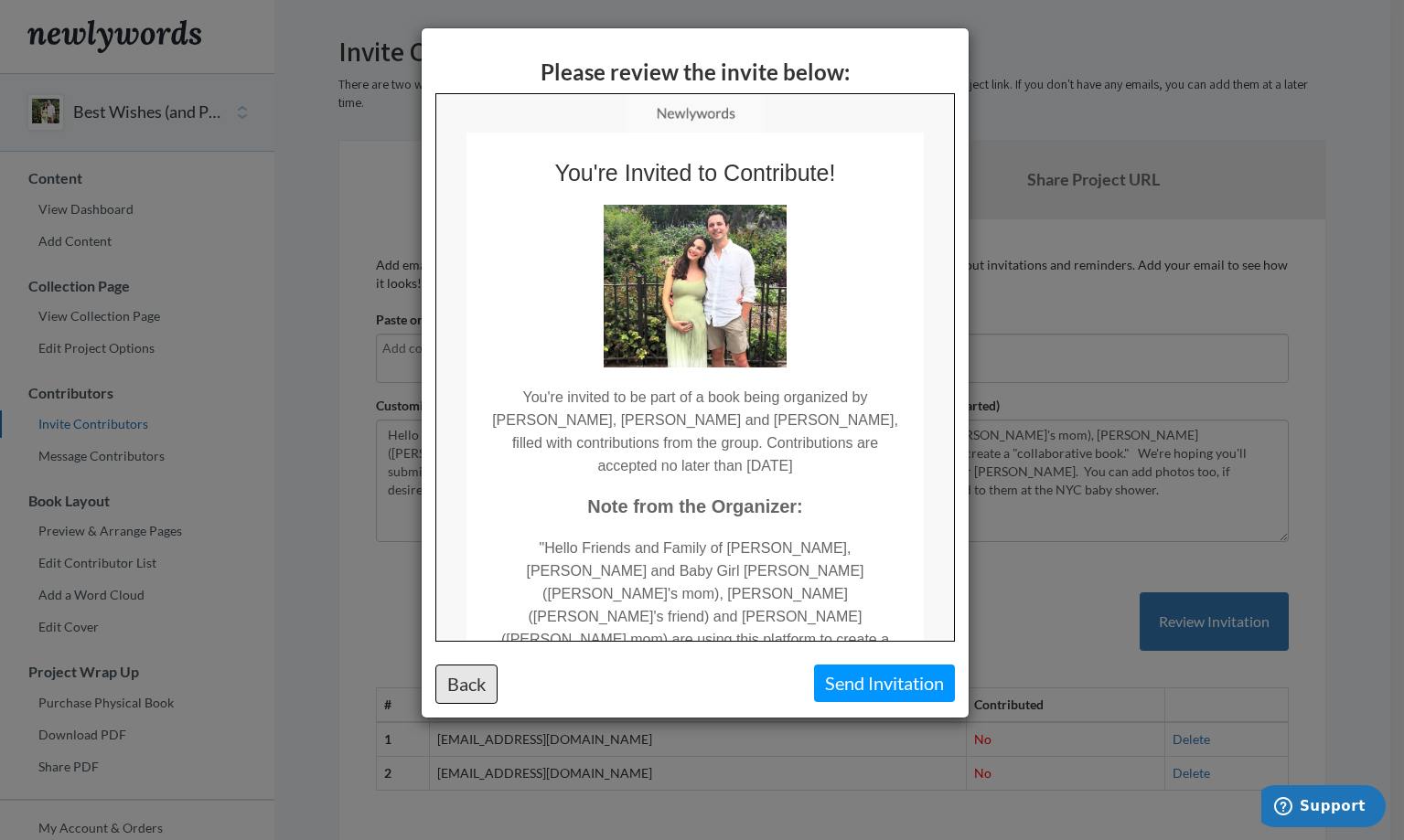
click at [473, 683] on button "Back" at bounding box center [465, 684] width 62 height 39
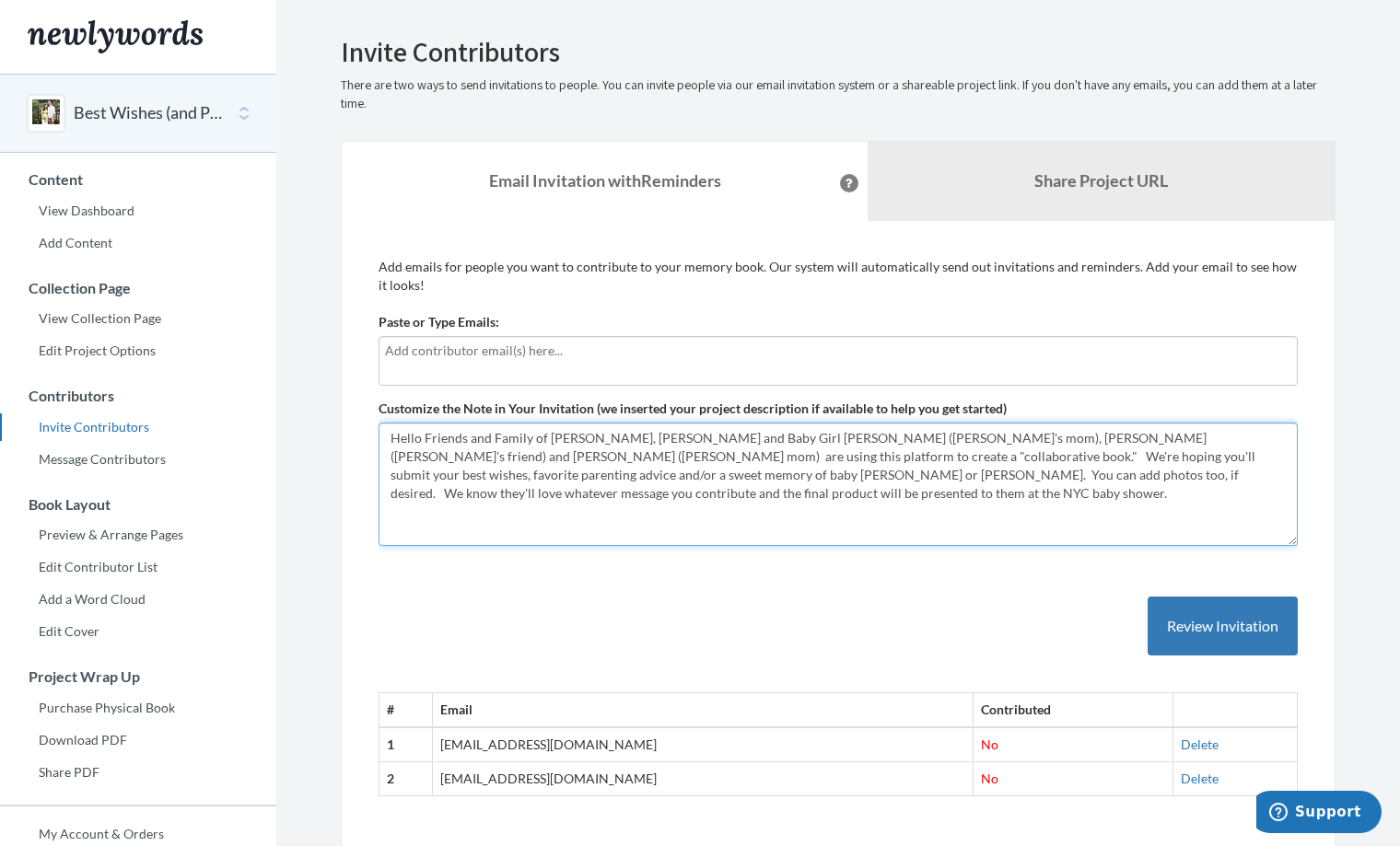
click at [760, 438] on textarea "Hello Friends and Family of [PERSON_NAME], [PERSON_NAME] and Baby Girl [PERSON_…" at bounding box center [838, 484] width 919 height 124
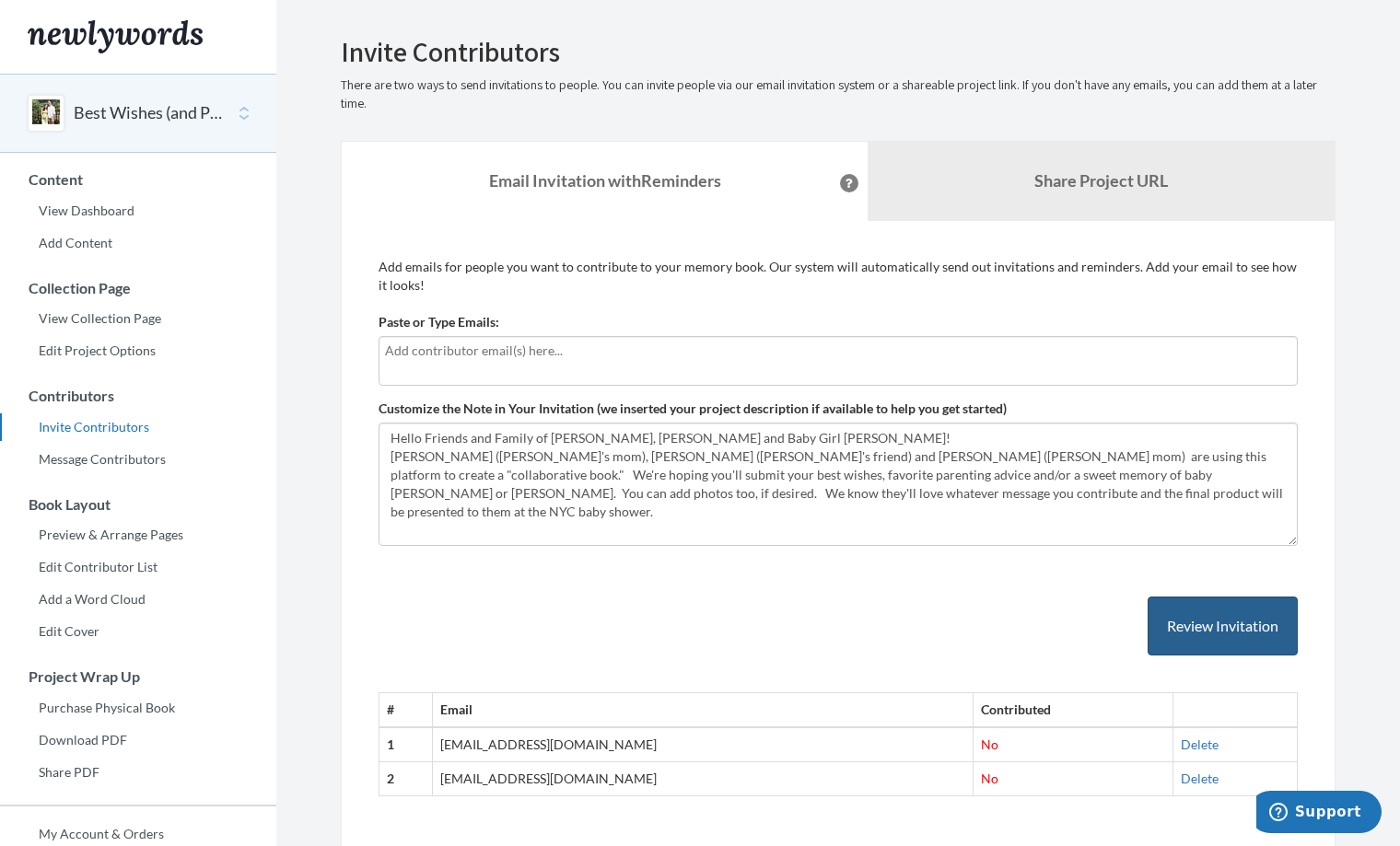
click at [1200, 626] on button "Review Invitation" at bounding box center [1223, 627] width 150 height 60
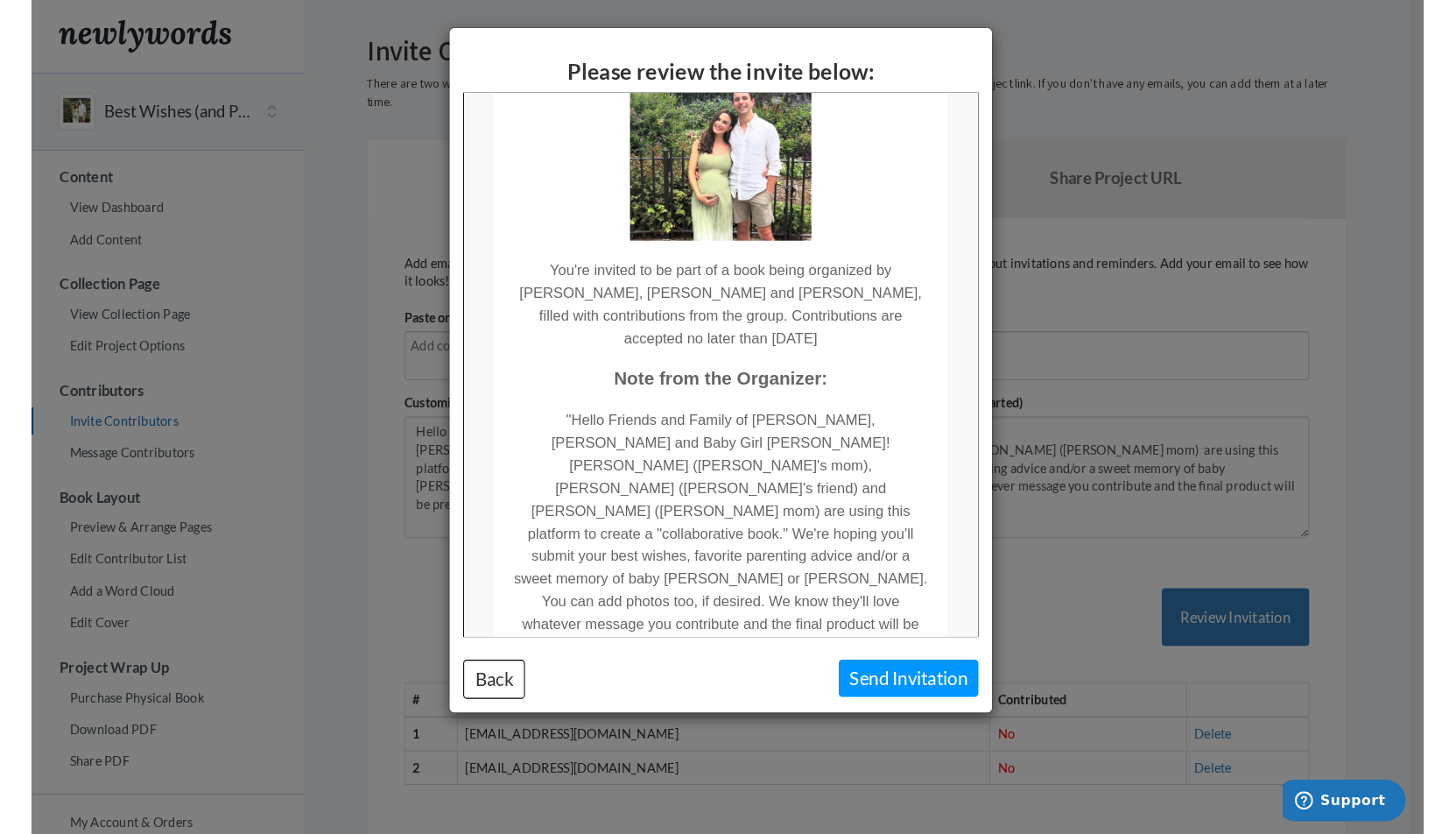
scroll to position [130, 0]
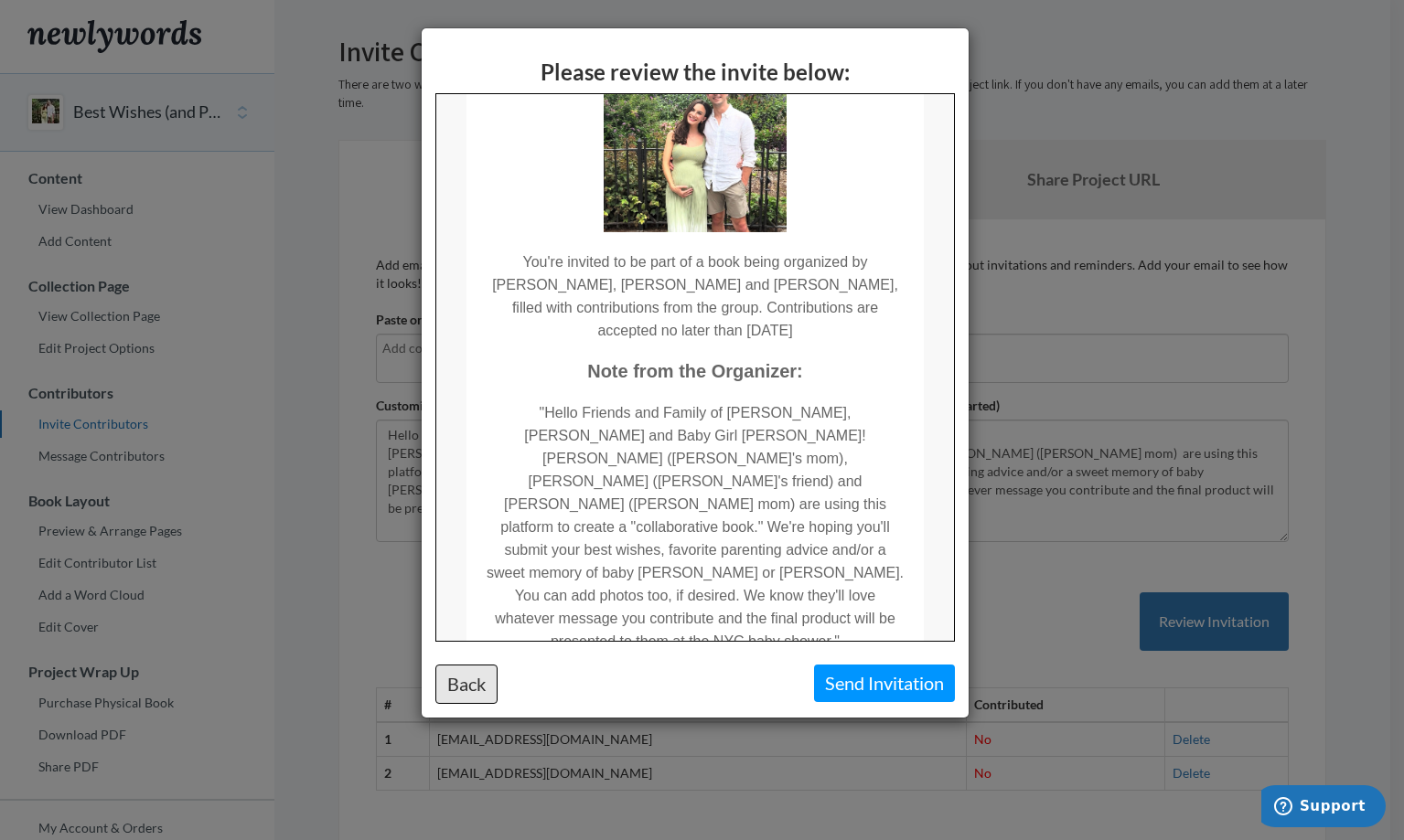
click at [468, 686] on button "Back" at bounding box center [465, 684] width 62 height 39
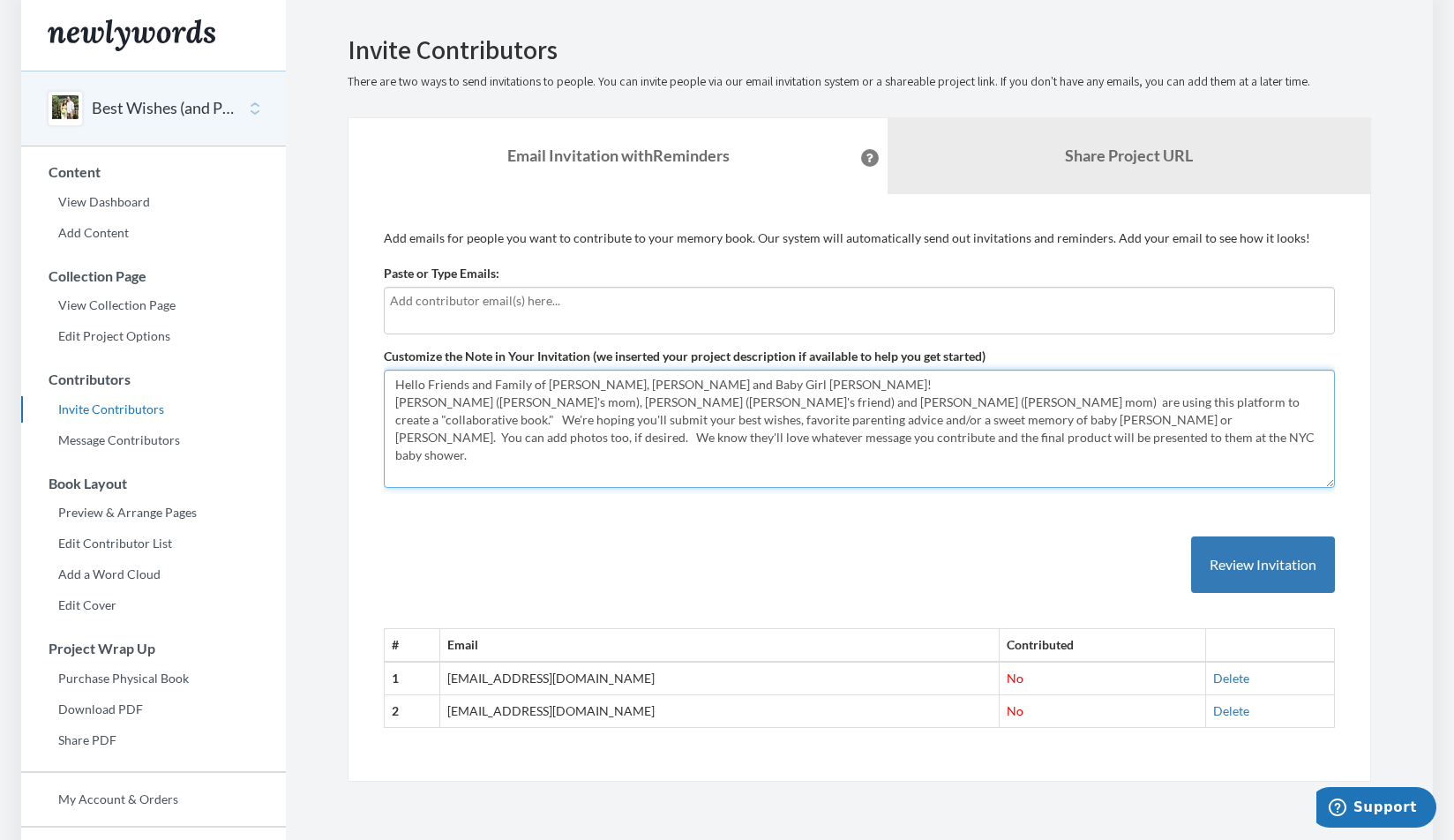
drag, startPoint x: 1037, startPoint y: 400, endPoint x: 928, endPoint y: 398, distance: 109.0
click at [928, 398] on textarea "Hello Friends and Family of [PERSON_NAME], [PERSON_NAME] and Baby Girl [PERSON_…" at bounding box center [859, 428] width 951 height 118
click at [746, 406] on textarea "Hello Friends and Family of [PERSON_NAME], [PERSON_NAME] and Baby Girl [PERSON_…" at bounding box center [859, 428] width 951 height 118
click at [882, 459] on textarea "Hello Friends and Family of [PERSON_NAME], [PERSON_NAME] and Baby Girl [PERSON_…" at bounding box center [859, 428] width 951 height 118
click at [751, 416] on textarea "Hello Friends and Family of [PERSON_NAME], [PERSON_NAME] and Baby Girl [PERSON_…" at bounding box center [859, 428] width 951 height 118
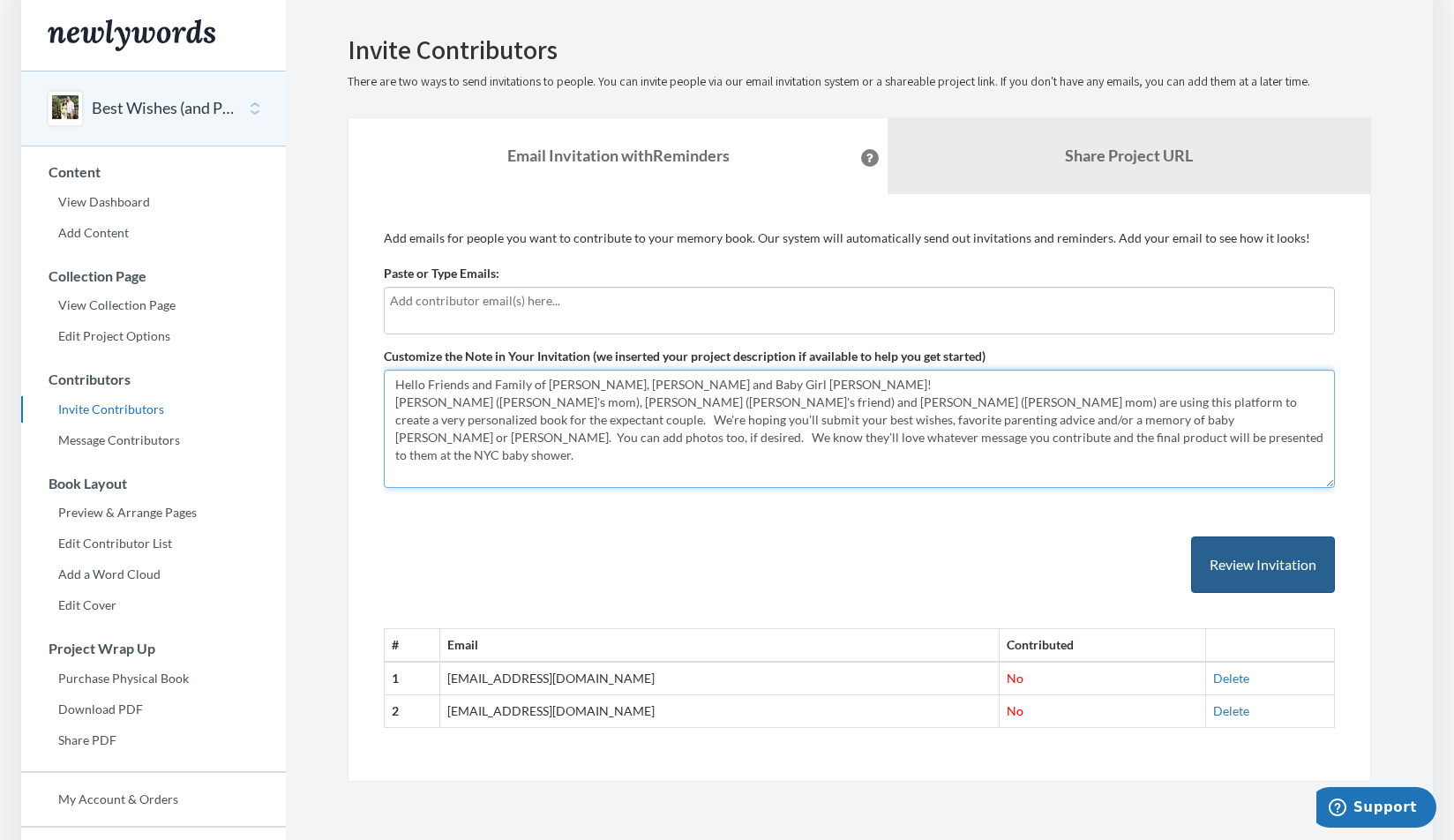
type textarea "Hello Friends and Family of [PERSON_NAME], [PERSON_NAME] and Baby Girl [PERSON_…"
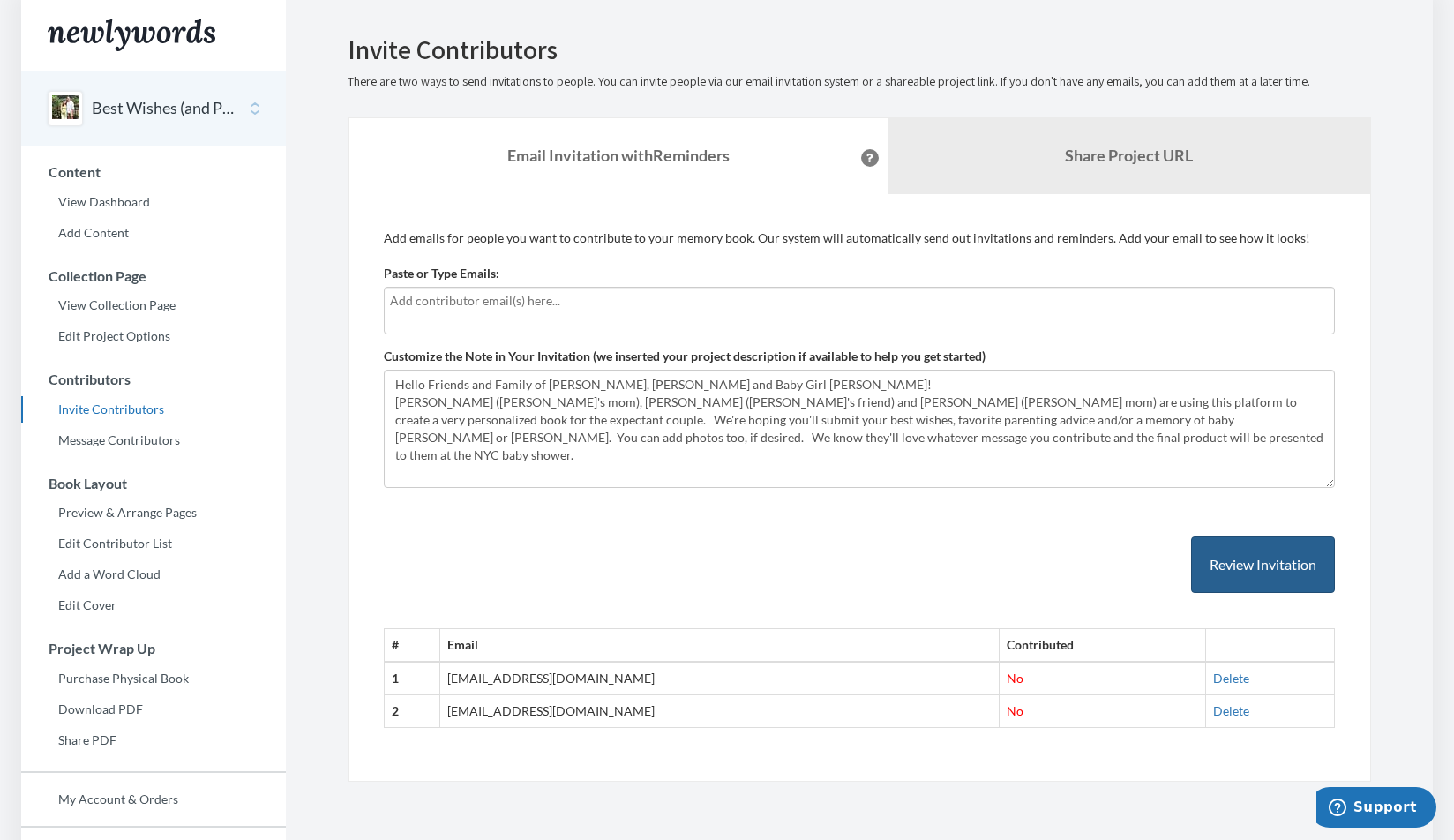
click at [1279, 560] on button "Review Invitation" at bounding box center [1264, 564] width 144 height 58
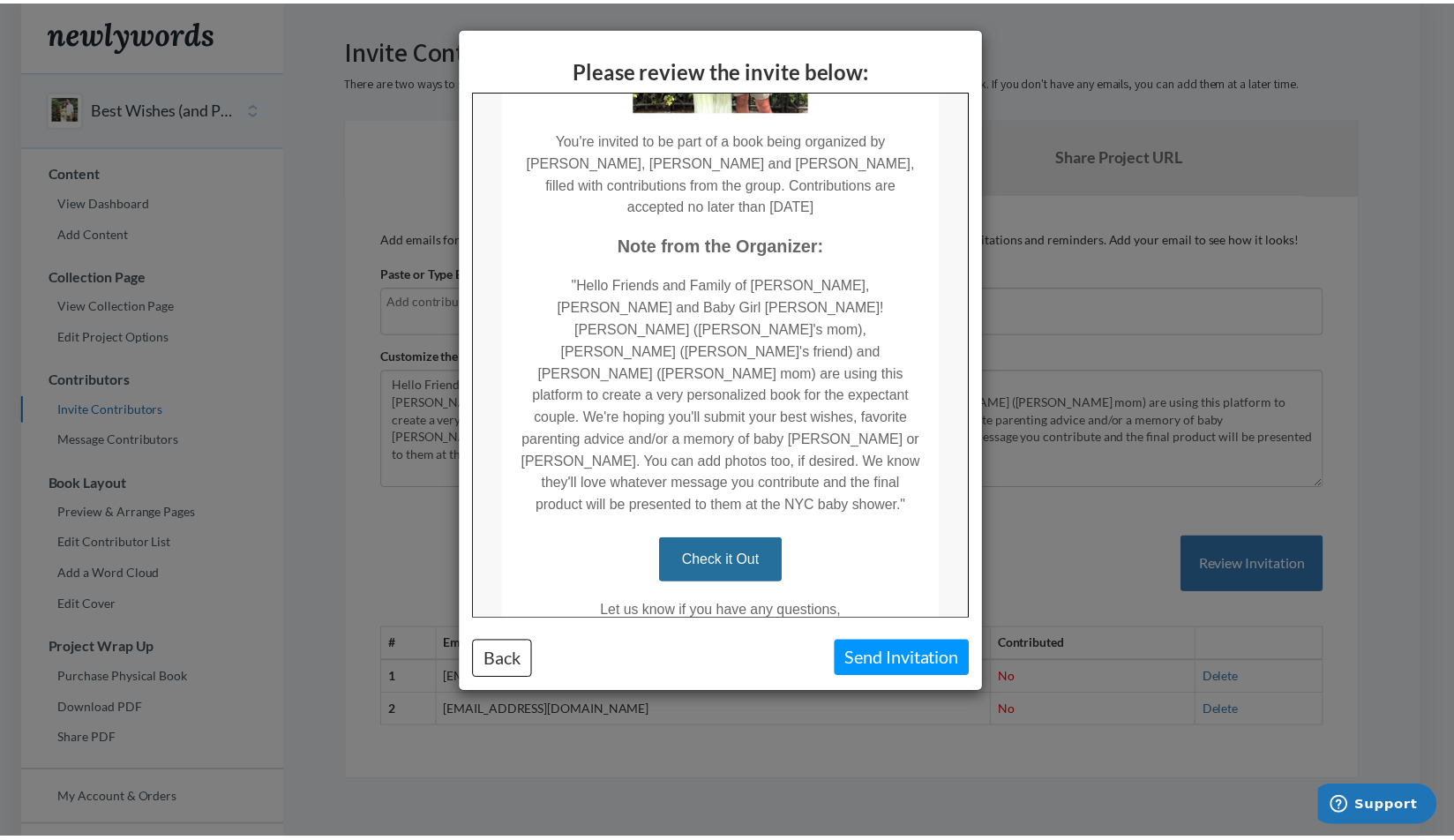
scroll to position [248, 0]
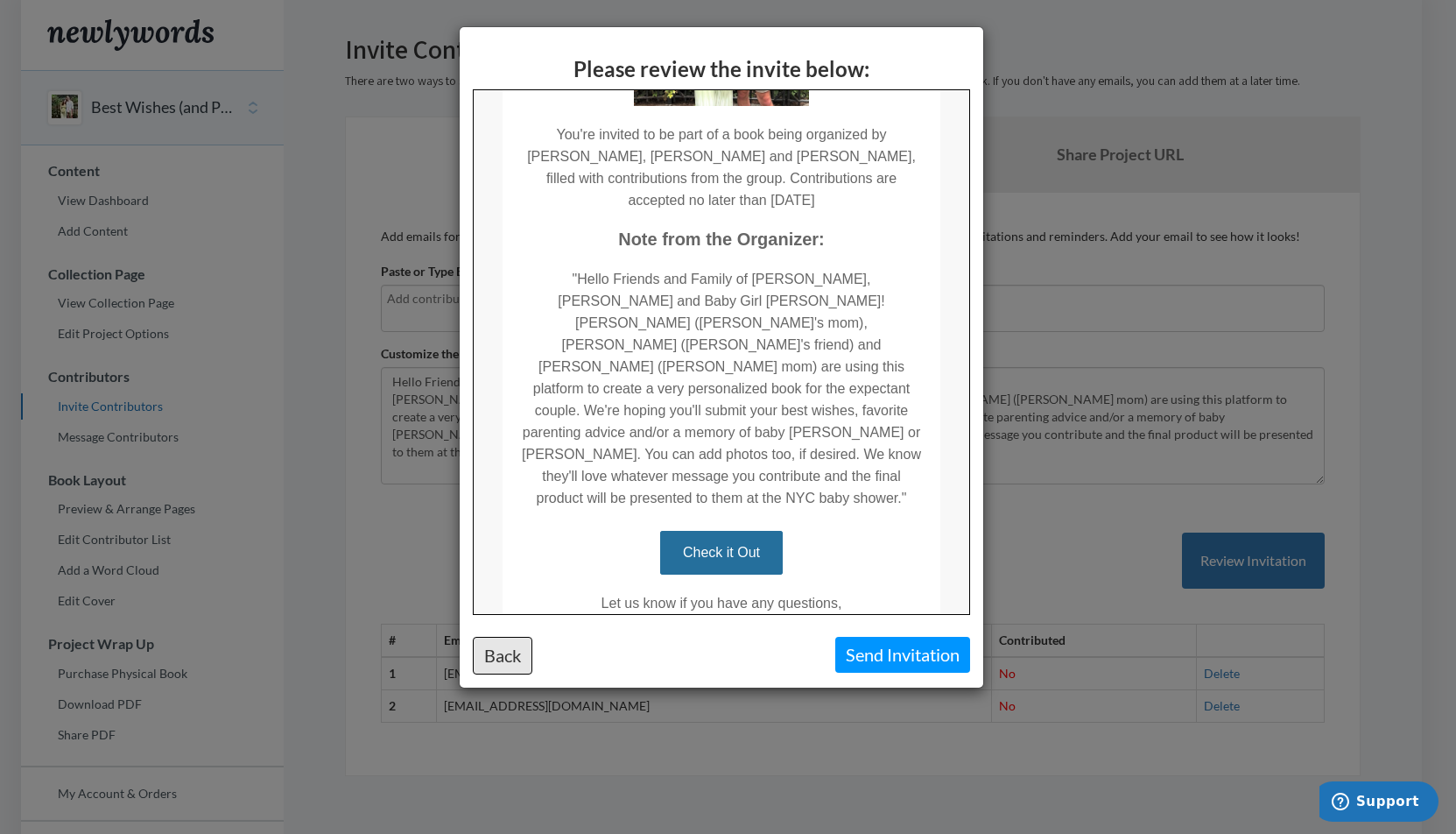
click at [515, 654] on button "Back" at bounding box center [502, 655] width 59 height 38
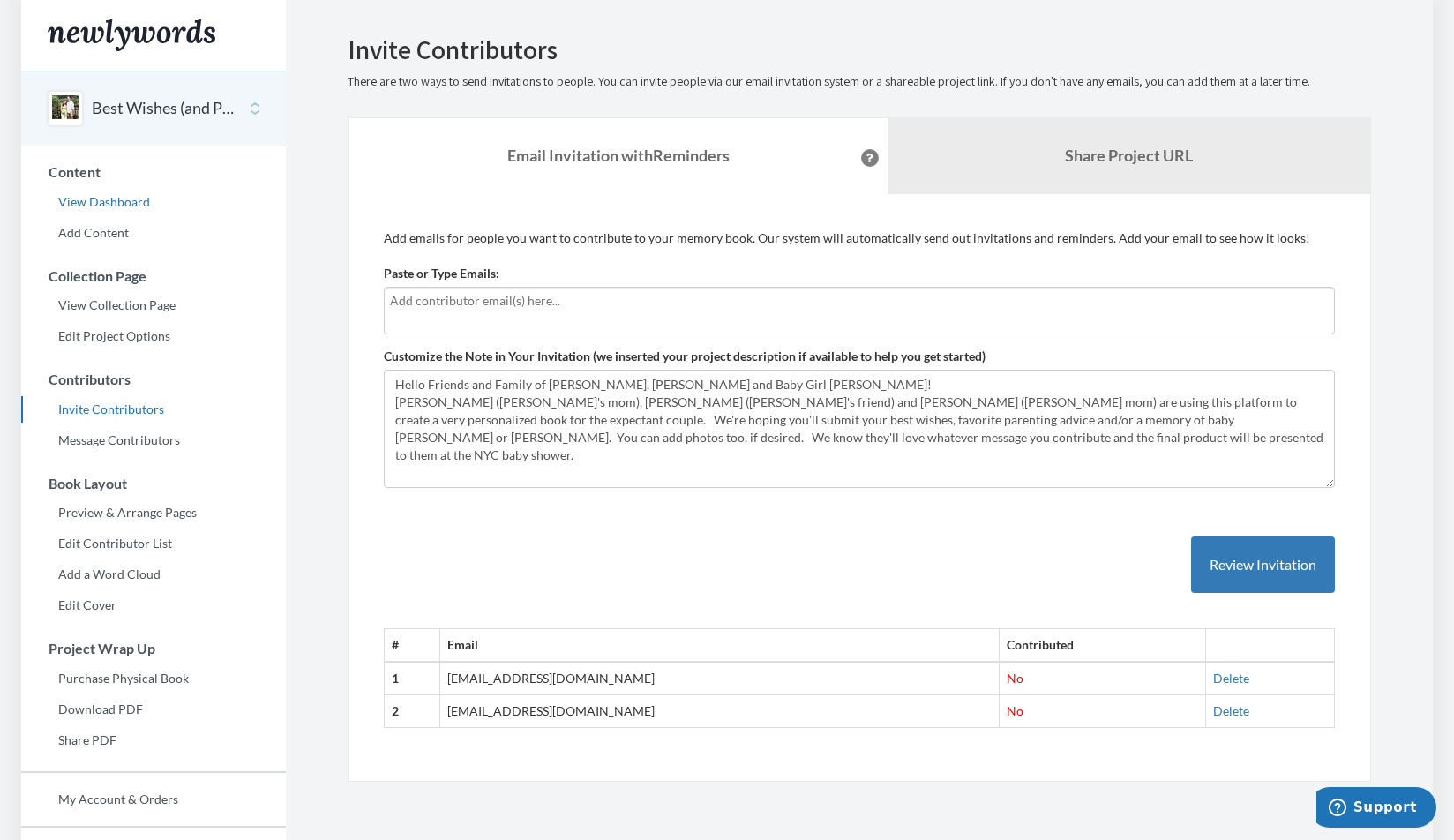
click at [137, 196] on link "View Dashboard" at bounding box center [153, 202] width 264 height 27
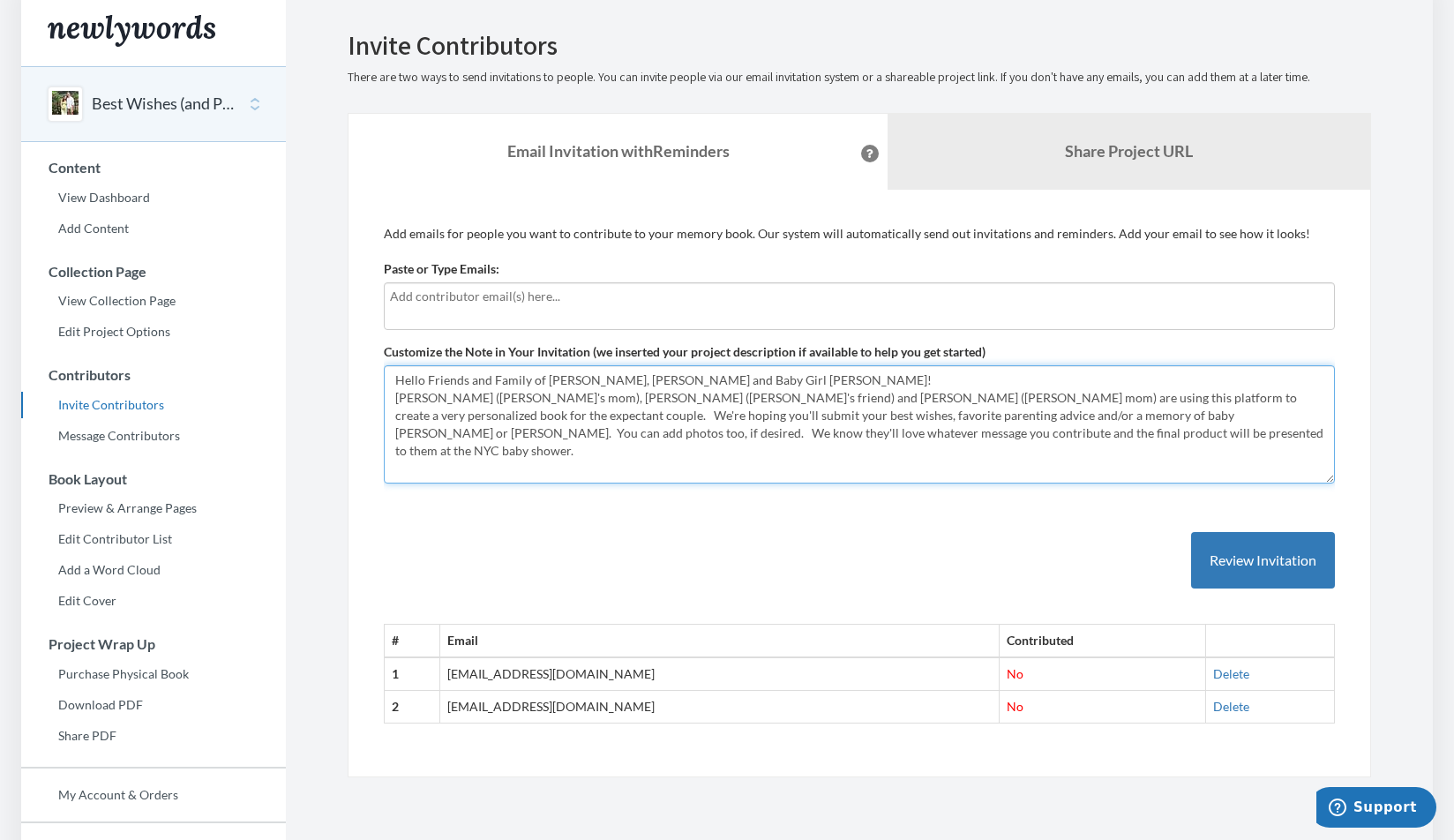
click at [514, 463] on textarea "Hello Friends and Family of Katie, Alden and Baby Girl Ewing! Patti (Katie's mo…" at bounding box center [859, 424] width 951 height 118
click at [512, 465] on textarea "Hello Friends and Family of [PERSON_NAME], [PERSON_NAME] and Baby Girl [PERSON_…" at bounding box center [859, 424] width 951 height 118
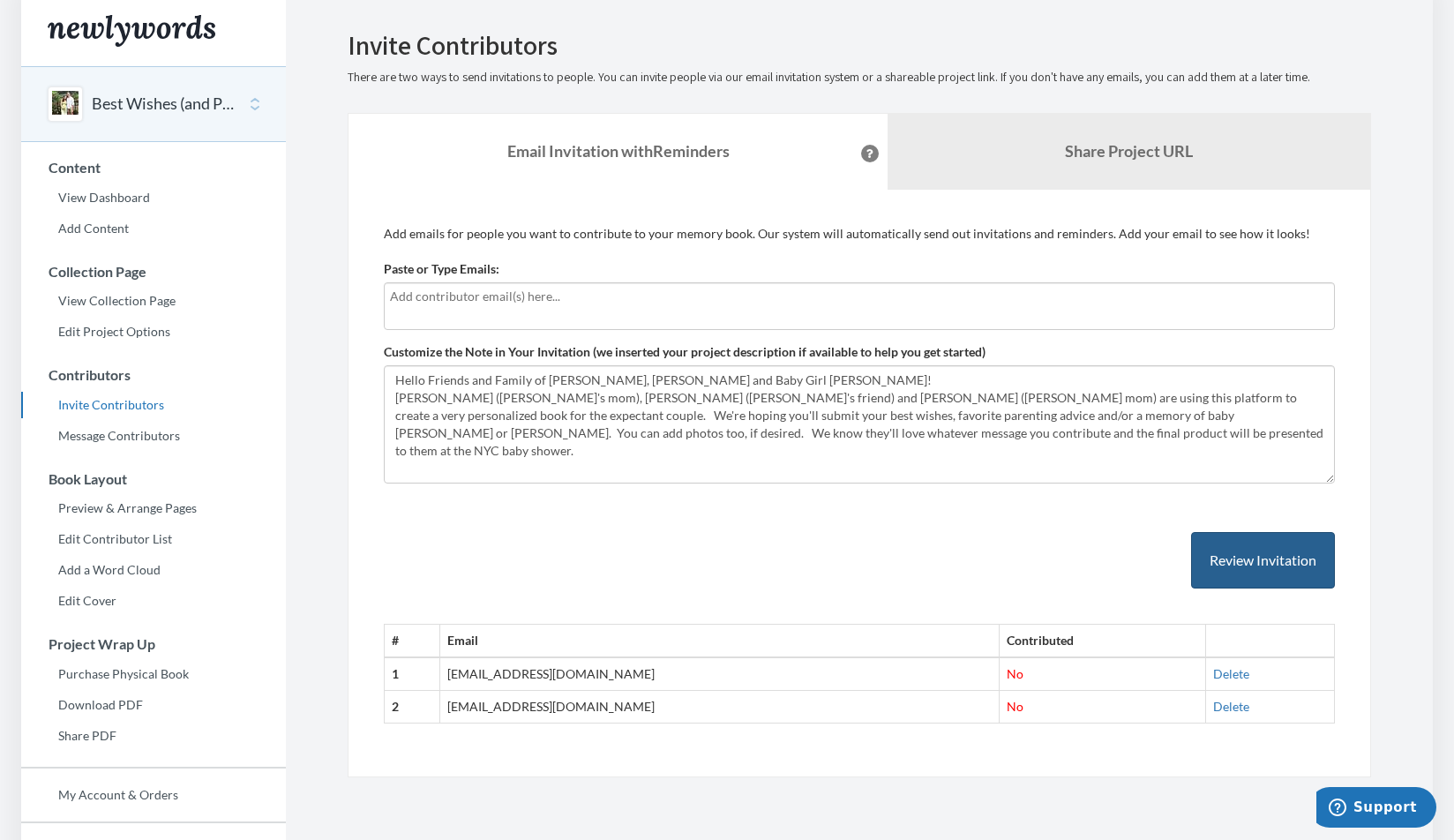
click at [1240, 558] on button "Review Invitation" at bounding box center [1264, 561] width 144 height 58
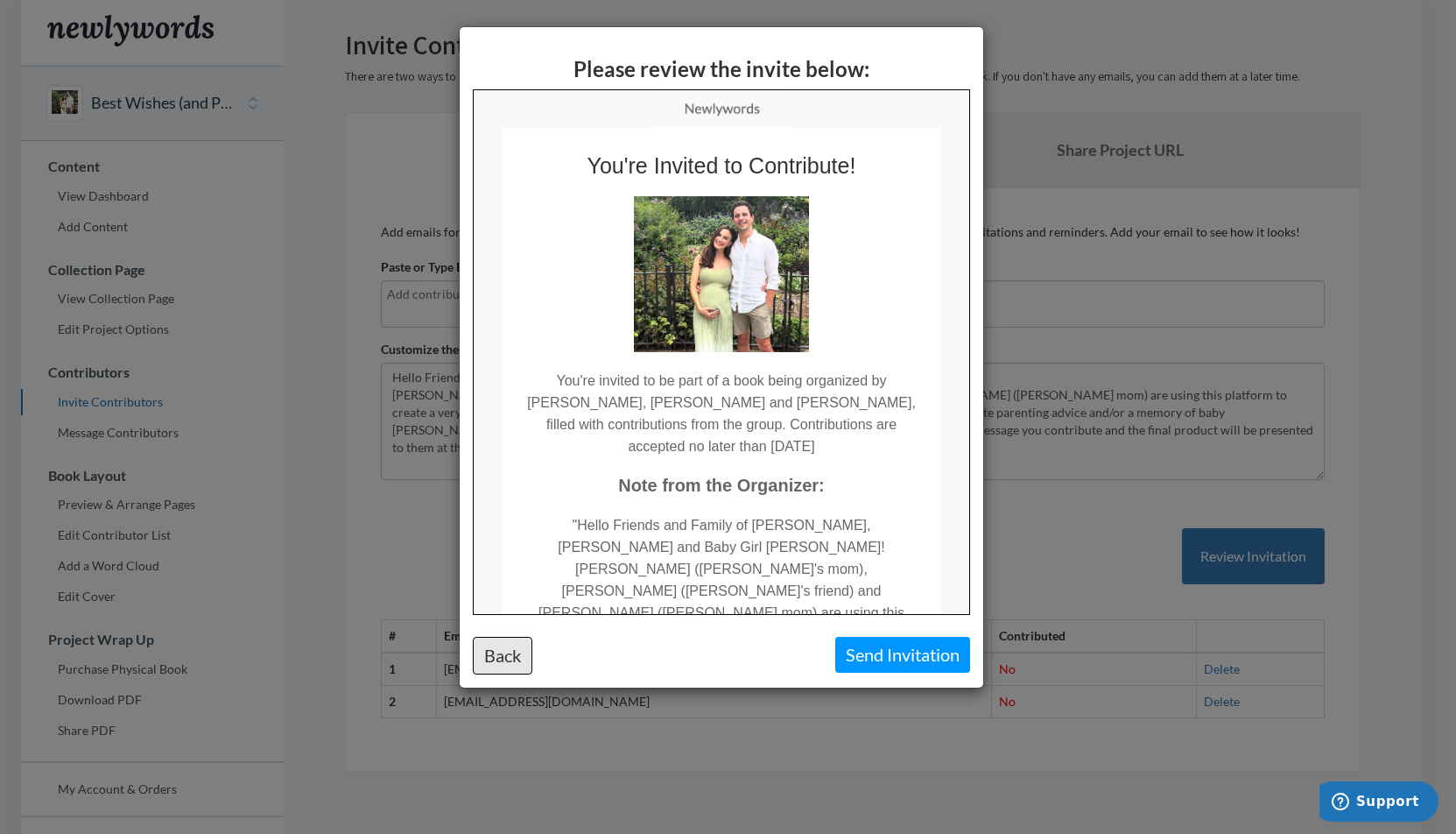
click at [497, 652] on button "Back" at bounding box center [502, 655] width 59 height 38
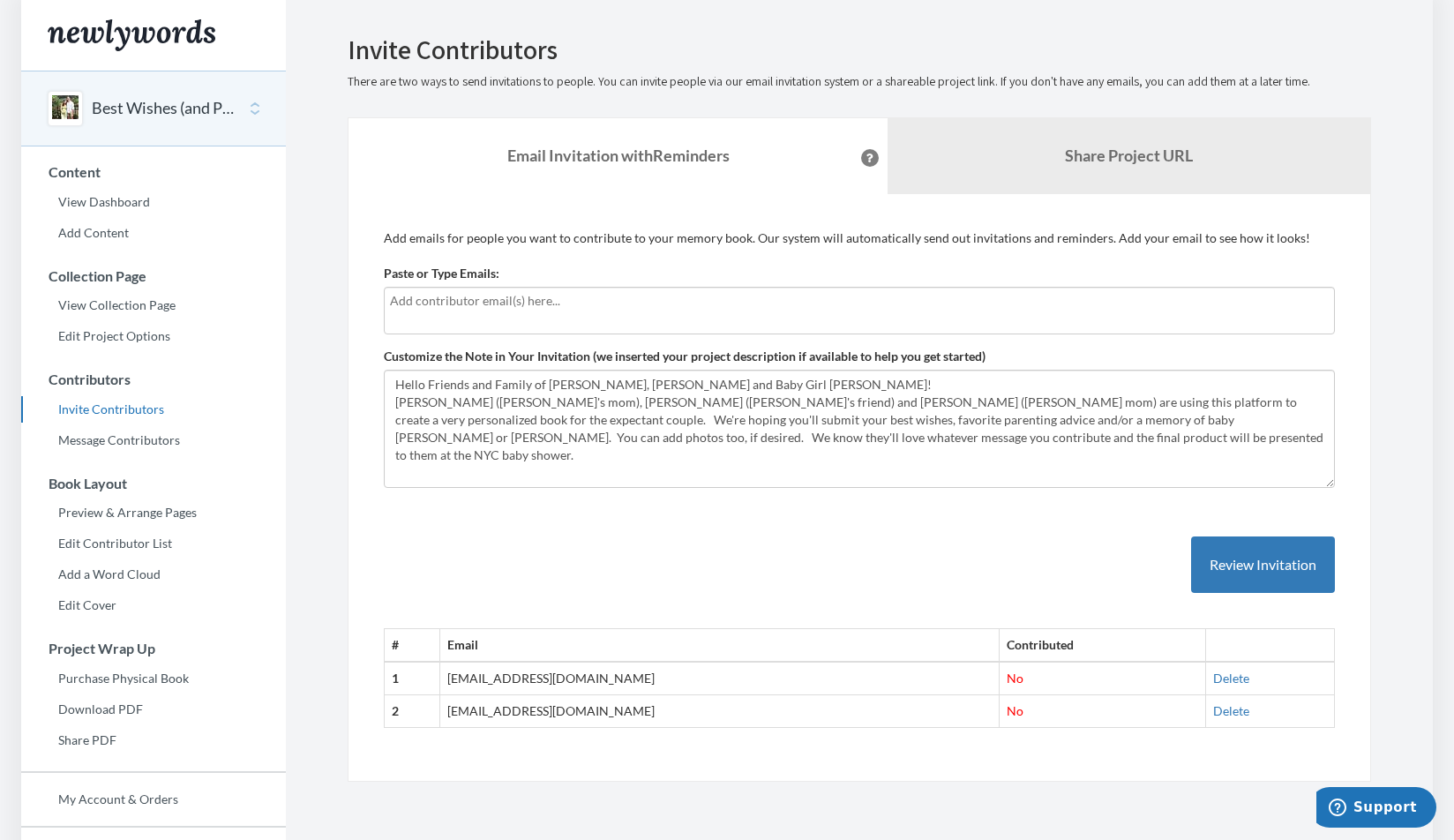
click at [487, 297] on input "text" at bounding box center [859, 300] width 939 height 19
type input "wynnsenningtix@gmail.com"
click at [546, 547] on div "# Email Contributed 1 wynnsenning@gmail.com No Delete 2 alexanderewing1@gmail.c…" at bounding box center [859, 615] width 951 height 227
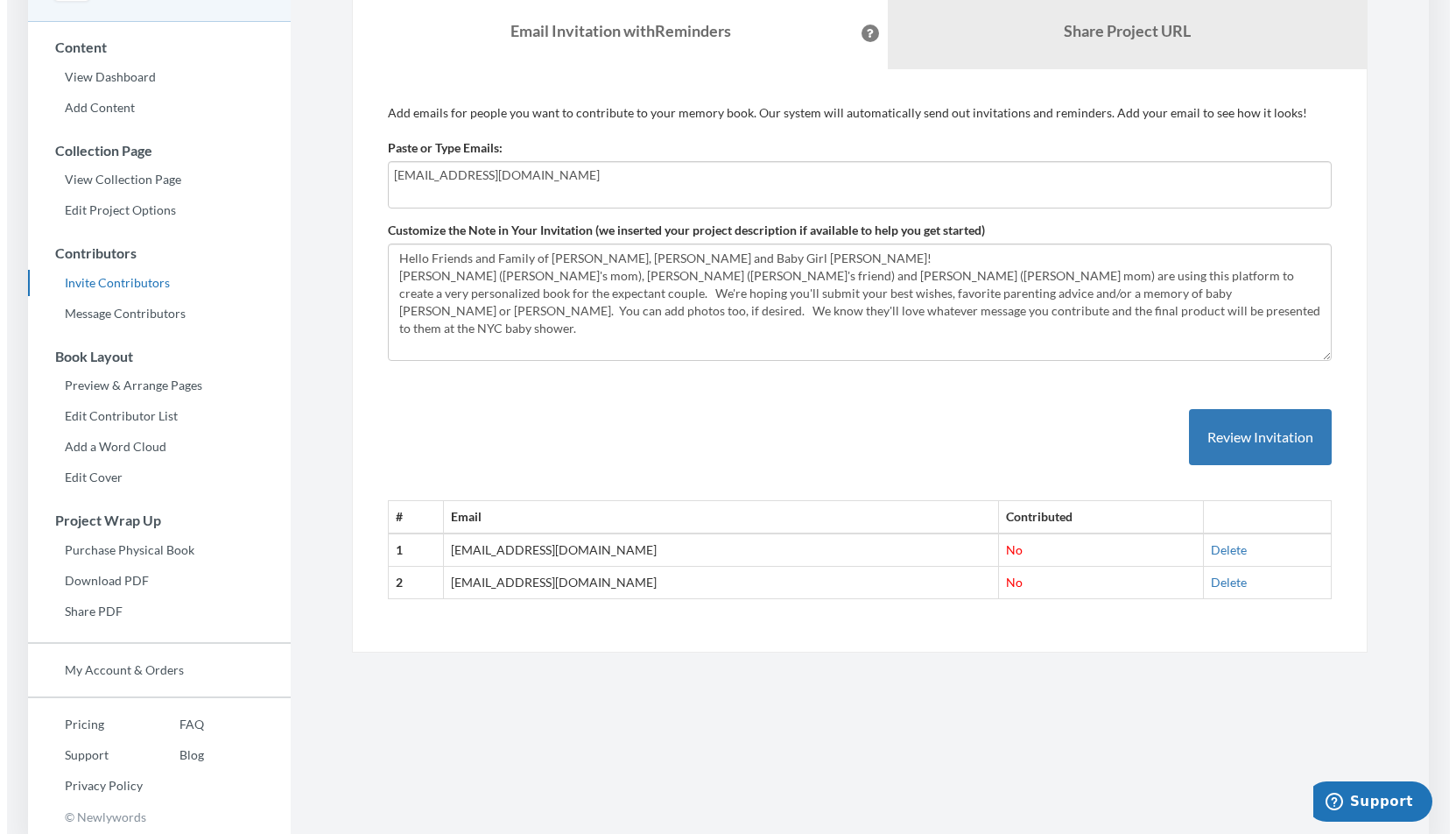
scroll to position [121, 0]
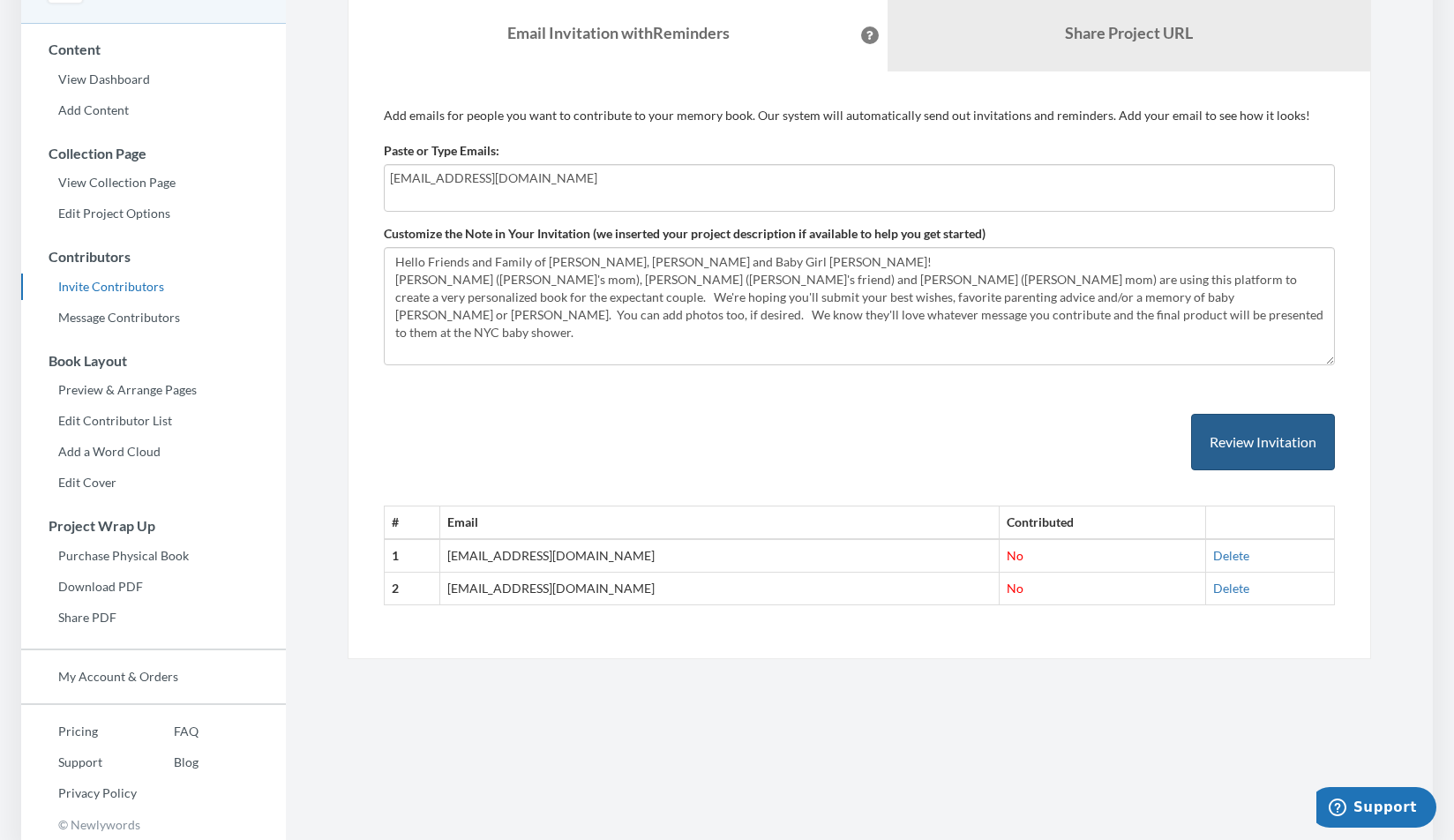
click at [1246, 441] on button "Review Invitation" at bounding box center [1264, 442] width 144 height 58
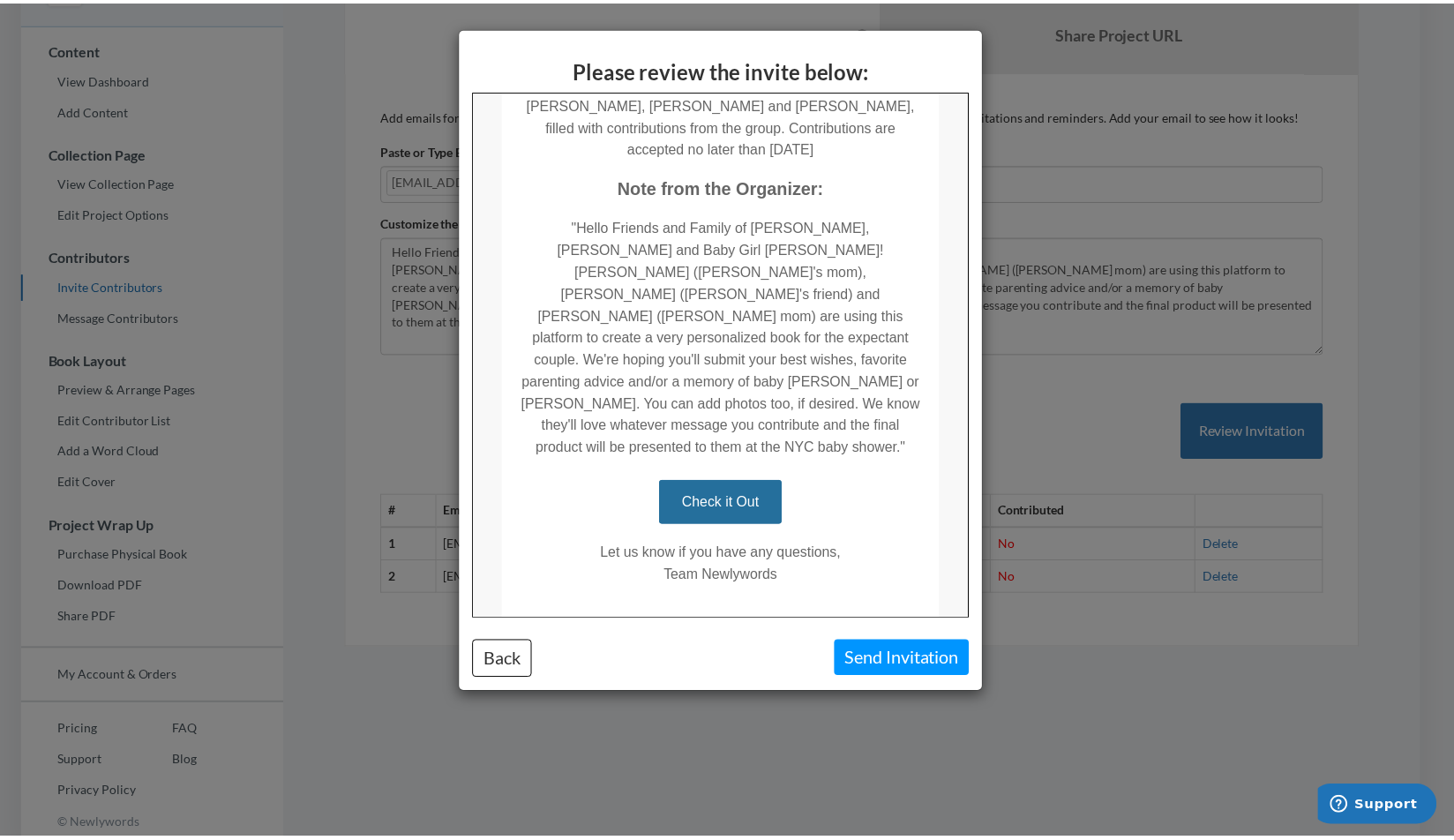
scroll to position [301, 0]
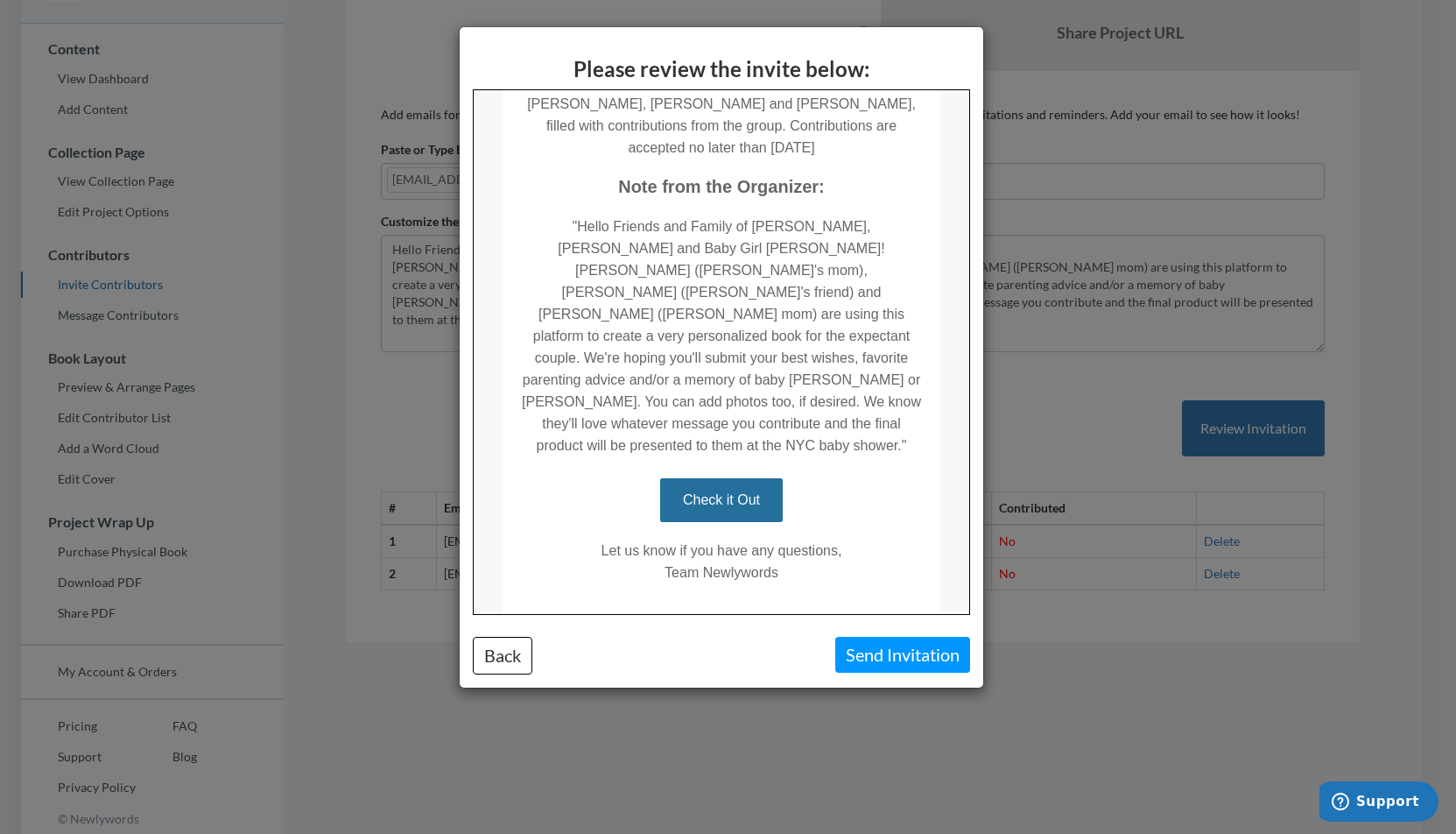
click at [903, 652] on button "Send Invitation" at bounding box center [902, 654] width 134 height 36
